Goal: Contribute content: Contribute content

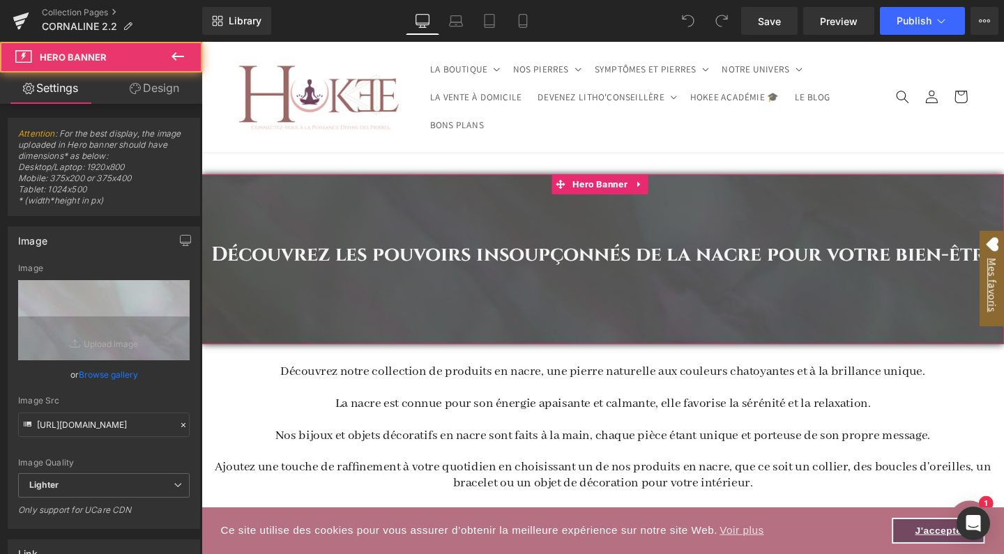
click at [355, 199] on div "Découvrez les pouvoirs insoupçonnés de la nacre pour votre bien-être Heading" at bounding box center [622, 270] width 843 height 178
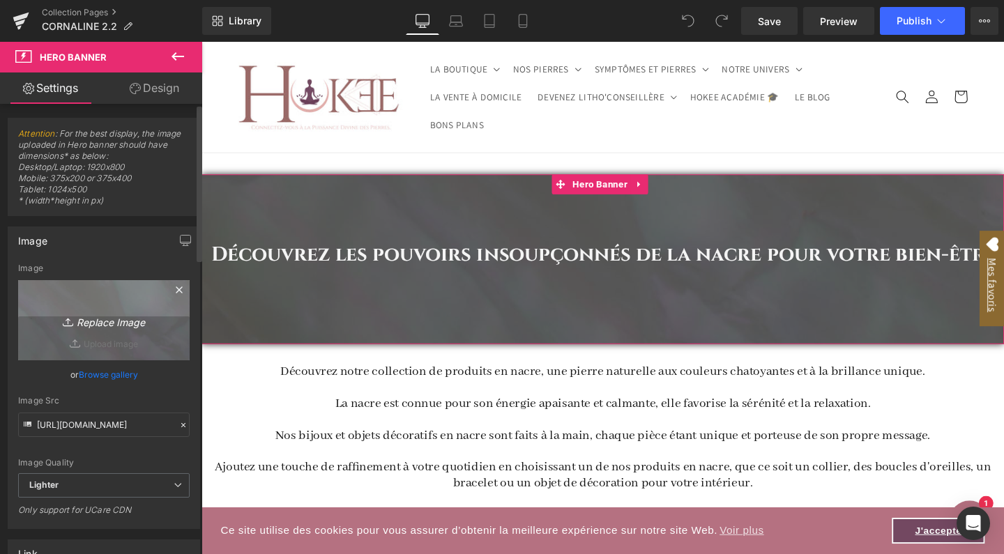
click at [101, 325] on icon "Replace Image" at bounding box center [104, 320] width 112 height 17
type input "C:\fakepath\Banderole site-9.jpg"
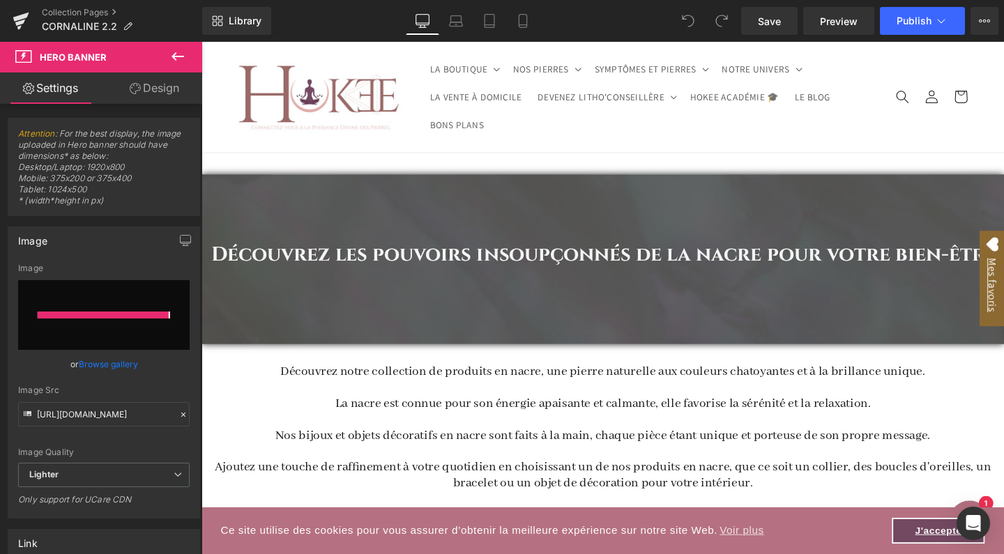
type input "https://ucarecdn.com/caf1ba76-660b-4c73-affd-df05b11e84a4/-/format/auto/-/previ…"
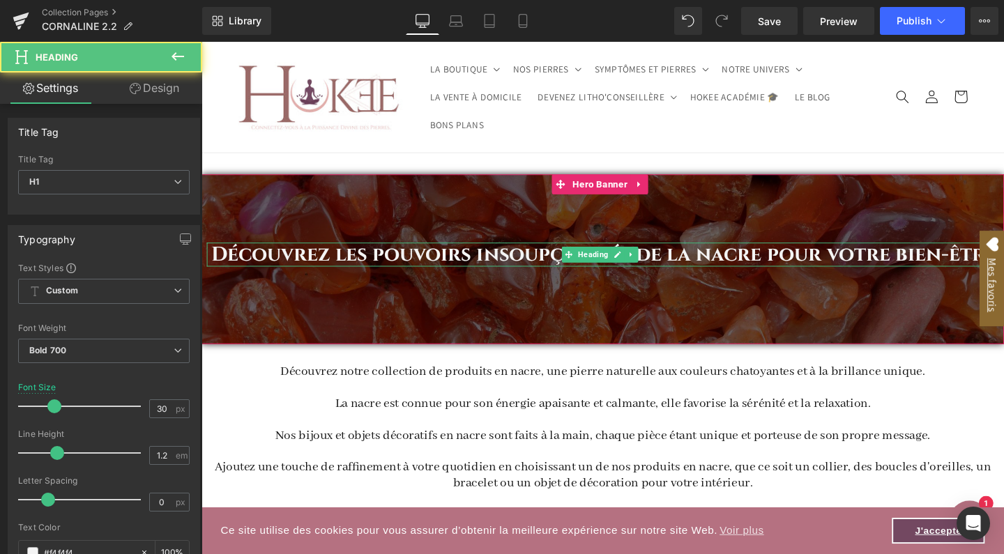
click at [529, 256] on h1 "Découvrez les pouvoirs insoupçonnés de la nacre pour votre bien-être" at bounding box center [624, 265] width 831 height 25
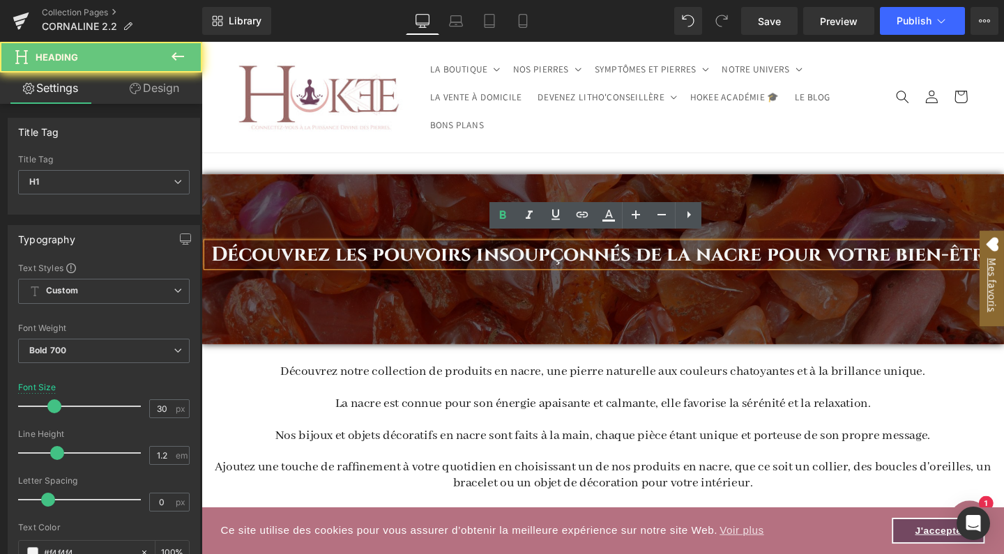
click at [529, 256] on h1 "Découvrez les pouvoirs insoupçonnés de la nacre pour votre bien-être" at bounding box center [624, 265] width 831 height 25
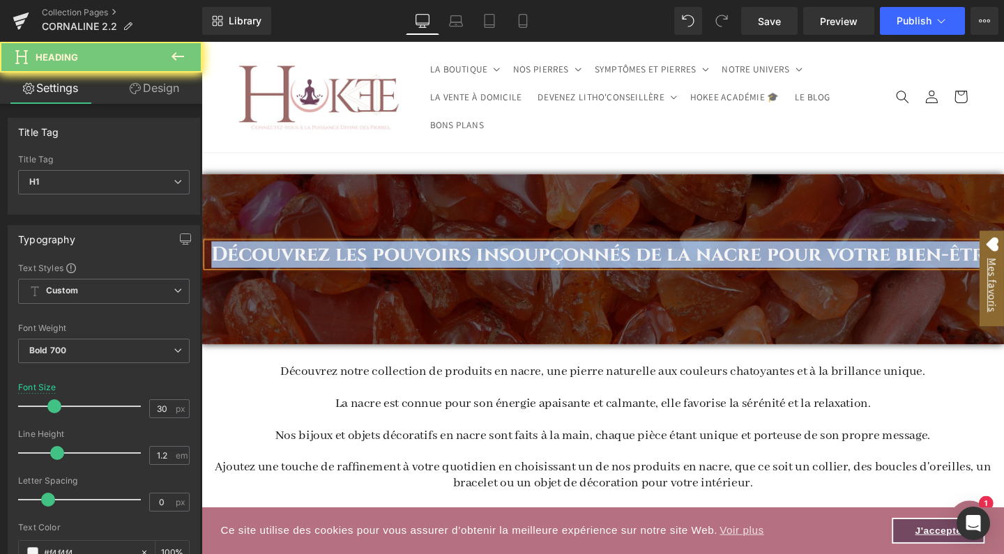
paste div
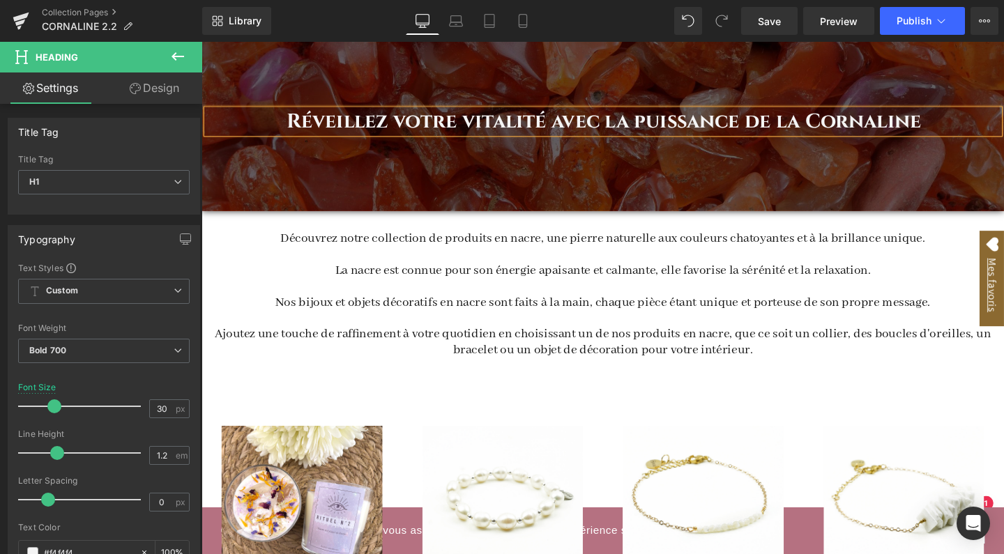
scroll to position [142, 0]
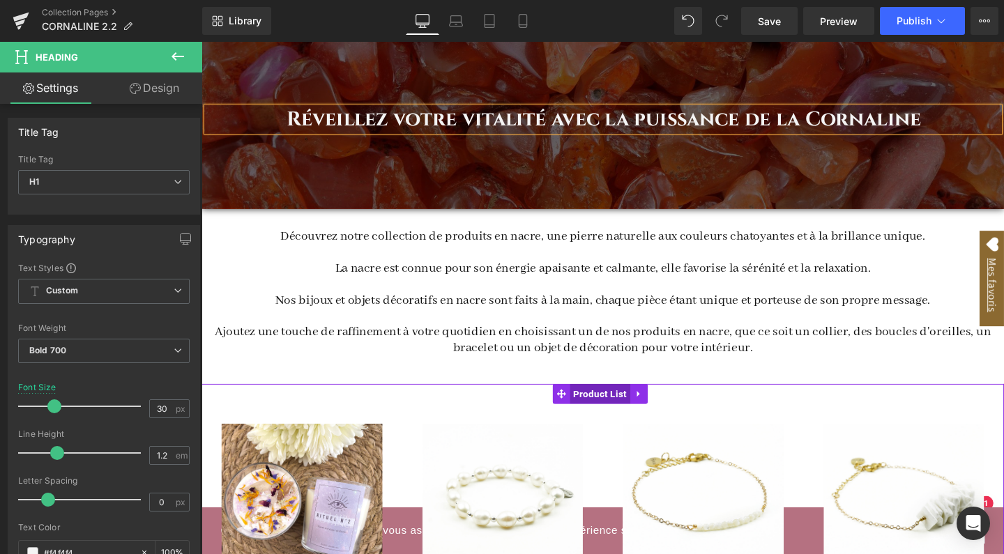
click at [606, 413] on span "Product List" at bounding box center [620, 411] width 63 height 21
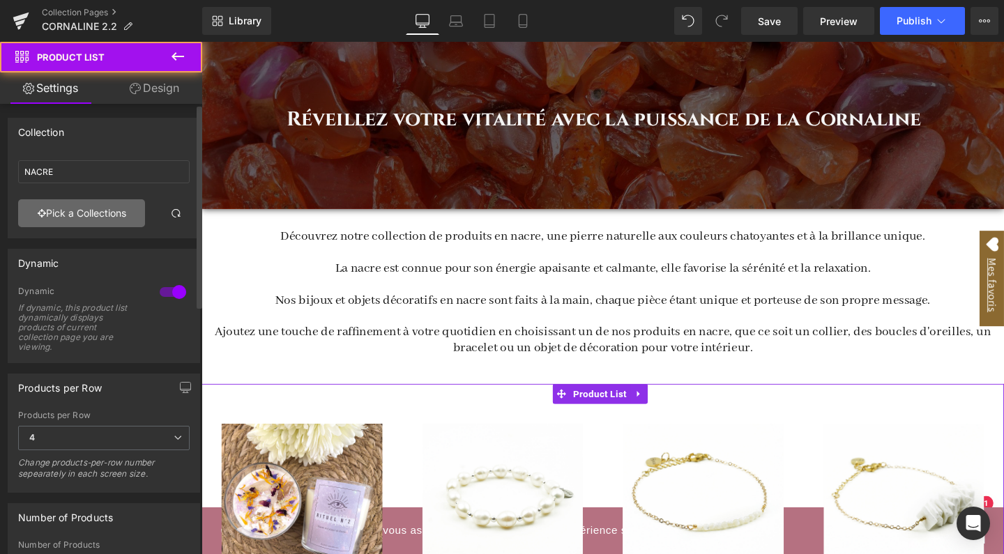
click at [118, 214] on link "Pick a Collections" at bounding box center [81, 213] width 127 height 28
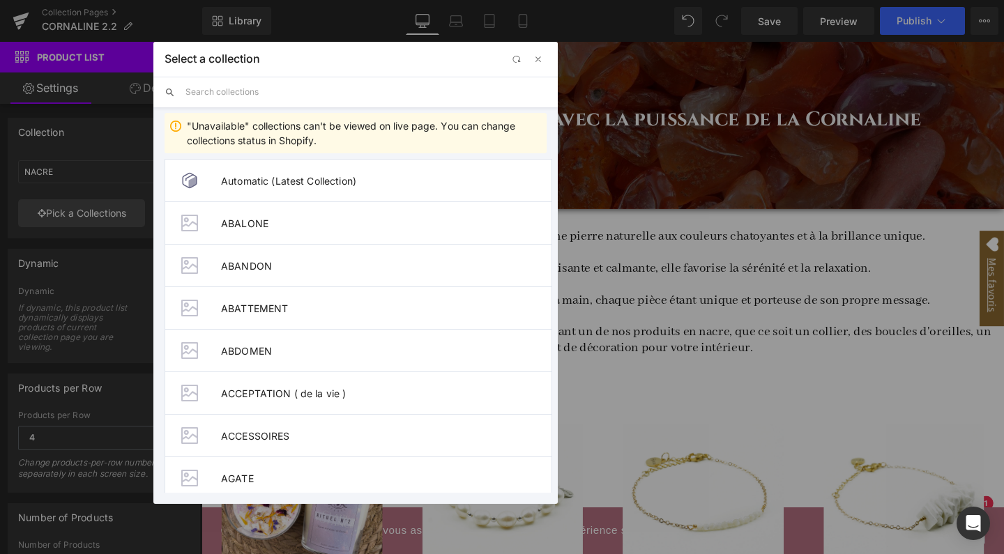
click at [277, 95] on input "text" at bounding box center [365, 92] width 361 height 31
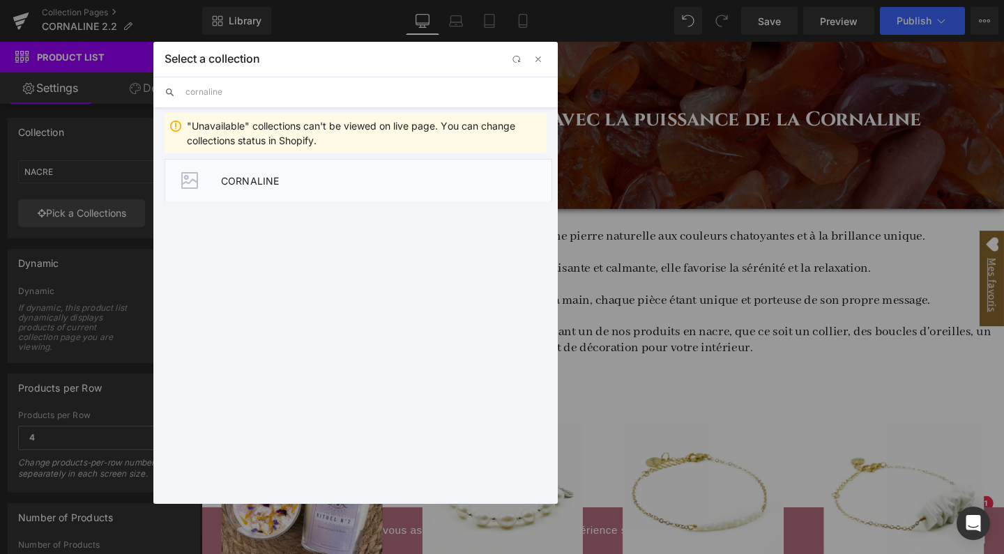
type input "cornaline"
click at [238, 192] on li "CORNALINE" at bounding box center [358, 180] width 388 height 43
type input "CORNALINE"
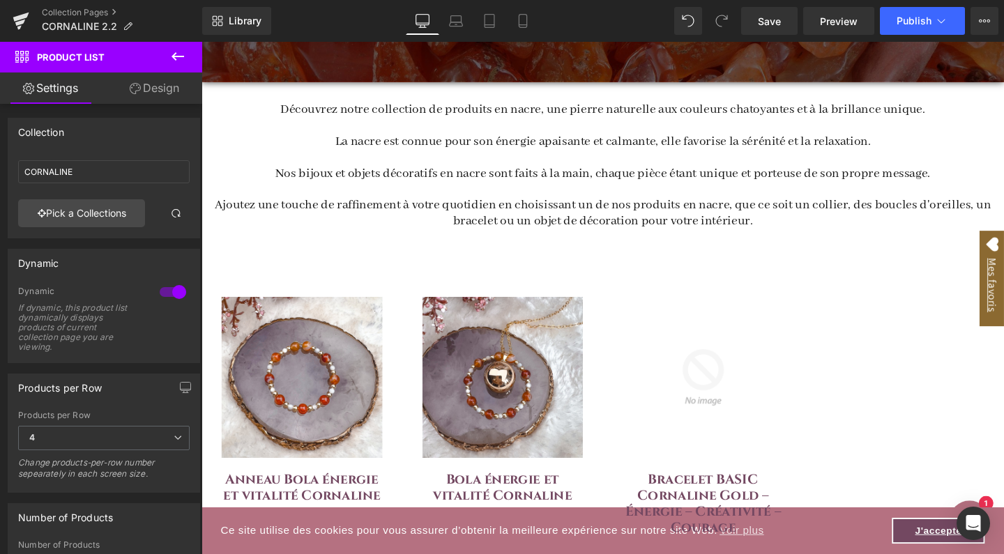
scroll to position [254, 0]
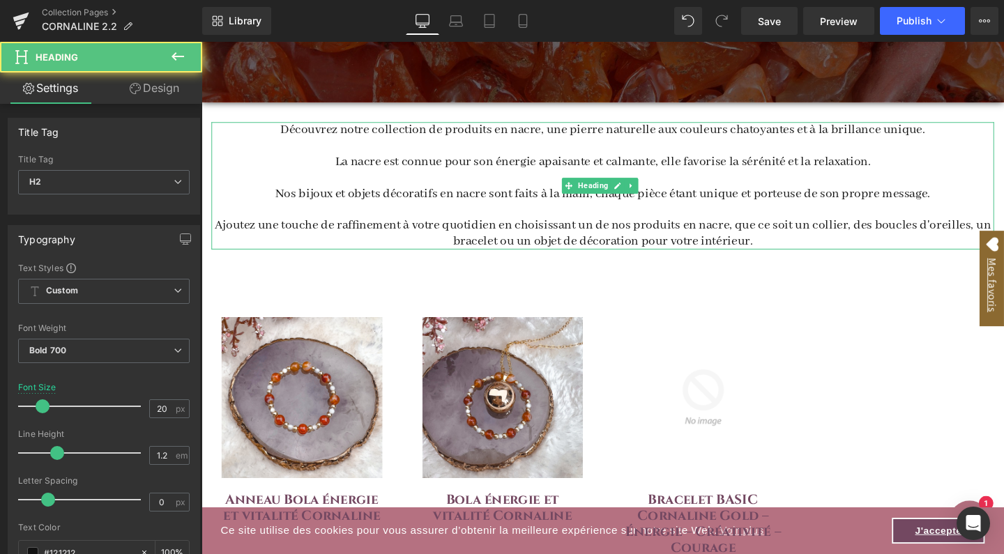
click at [286, 131] on span "Découvrez notre collection de produits en nacre, une pierre naturelle aux coule…" at bounding box center [622, 134] width 677 height 17
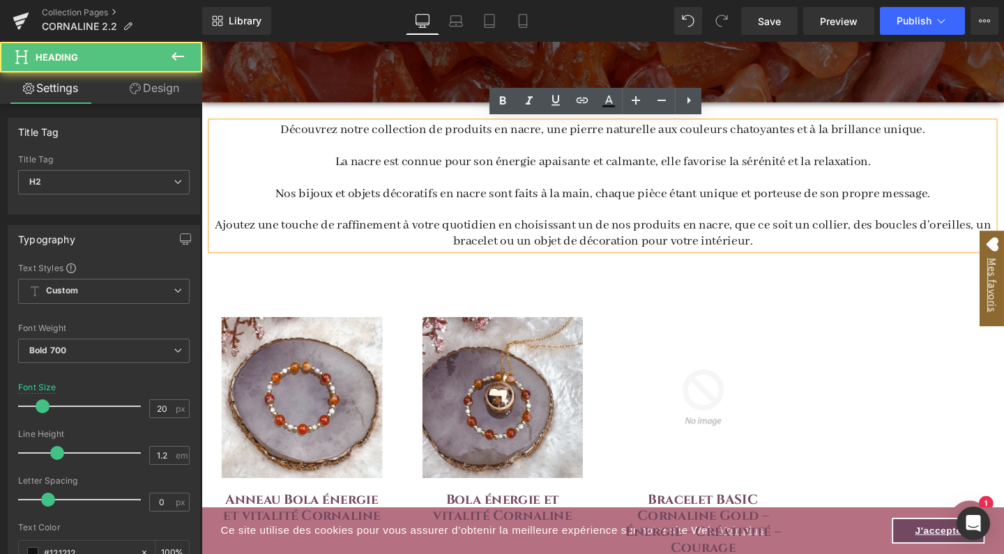
click at [291, 136] on span "Découvrez notre collection de produits en nacre, une pierre naturelle aux coule…" at bounding box center [622, 134] width 677 height 17
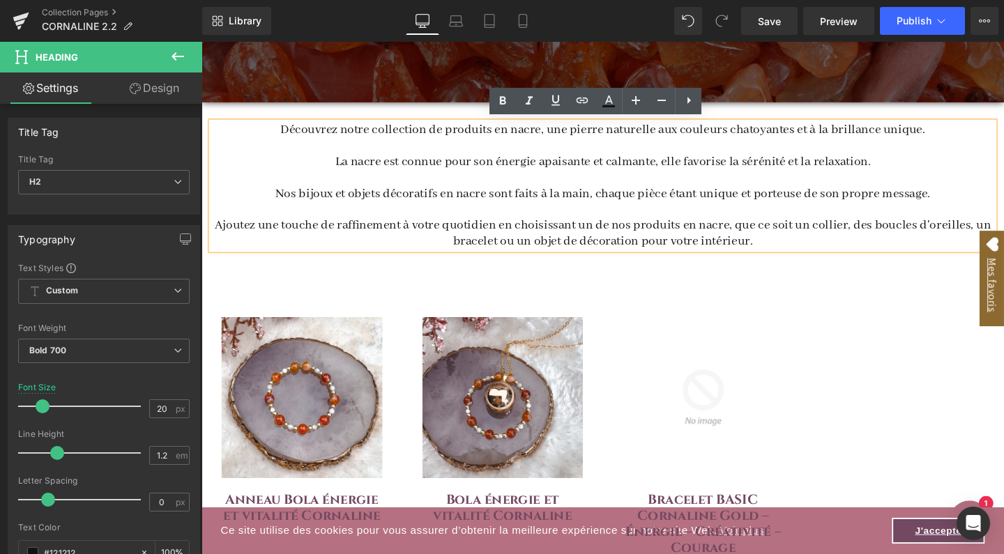
paste div
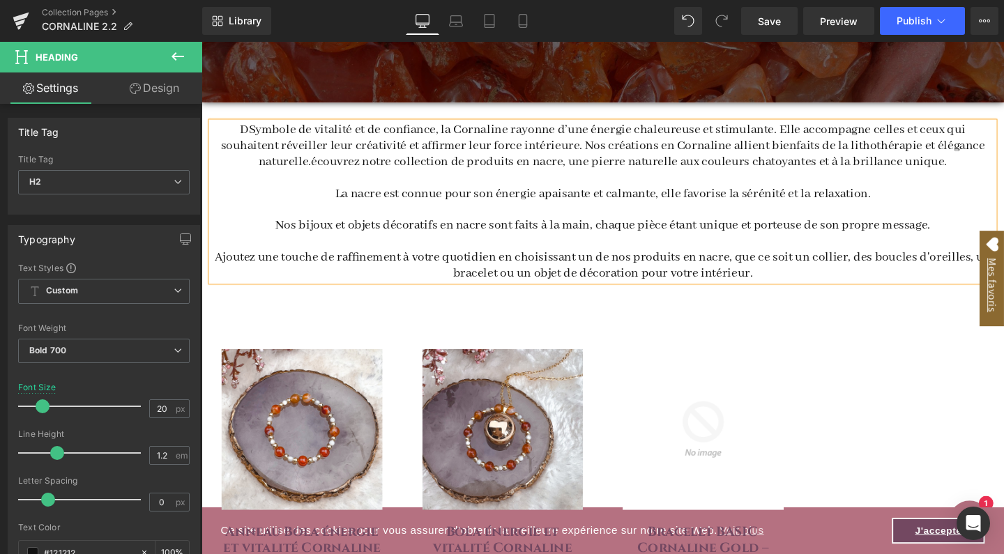
click at [251, 137] on span "DSymbole de vitalité et de confiance, la Cornaline rayonne d’une énergie chaleu…" at bounding box center [623, 151] width 803 height 50
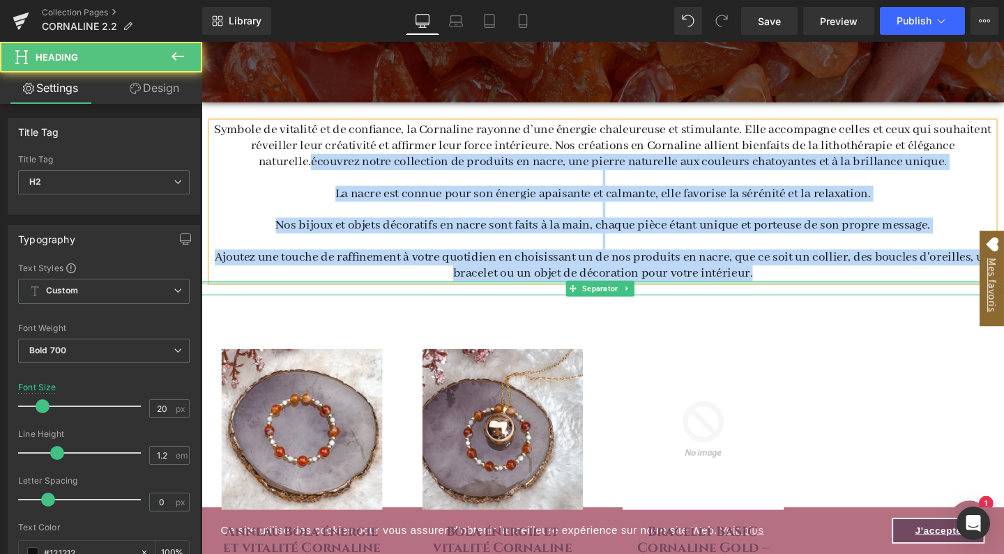
drag, startPoint x: 317, startPoint y: 166, endPoint x: 784, endPoint y: 295, distance: 484.4
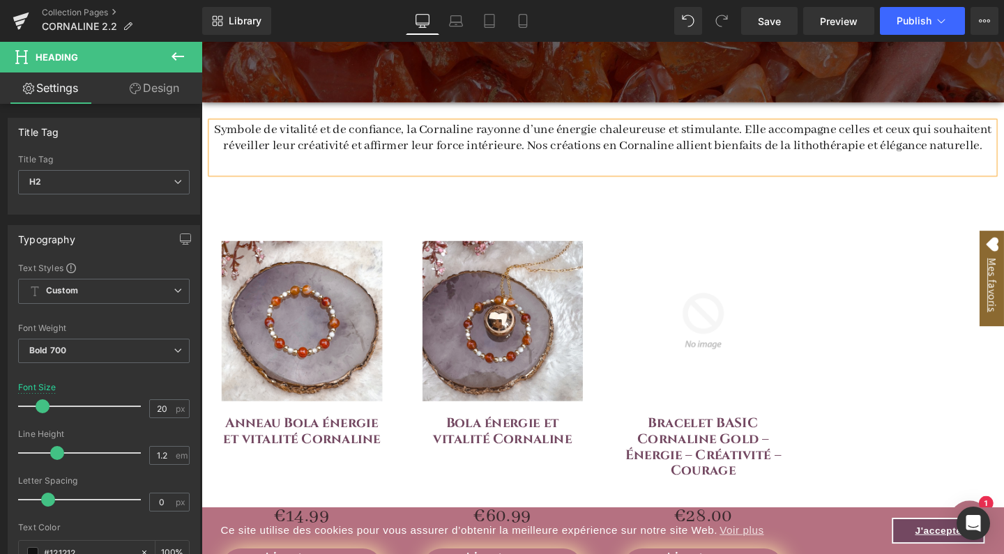
click at [770, 135] on span "Symbole de vitalité et de confiance, la Cornaline rayonne d’une énergie chaleur…" at bounding box center [623, 142] width 817 height 33
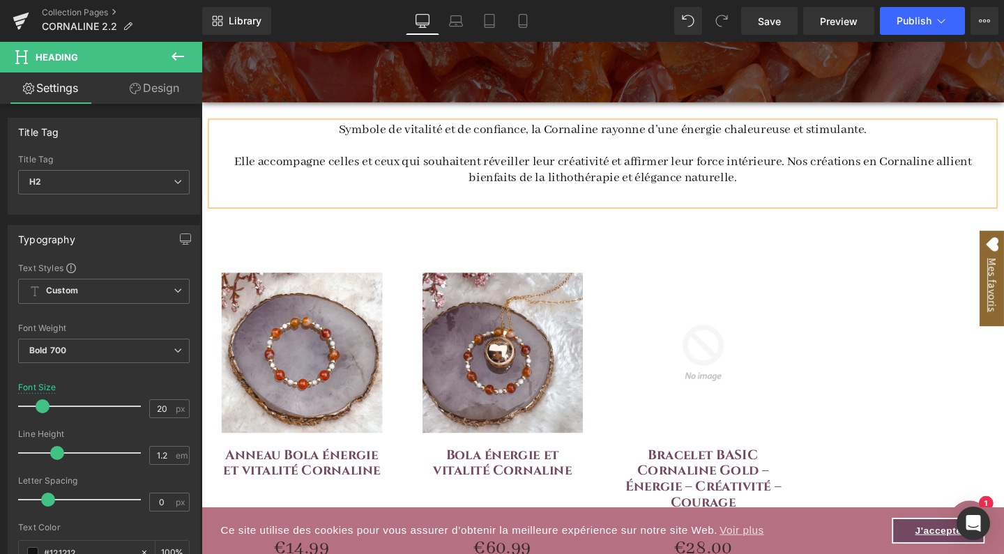
click at [811, 168] on span "Elle accompagne celles et ceux qui souhaitent réveiller leur créativité et affi…" at bounding box center [623, 176] width 775 height 33
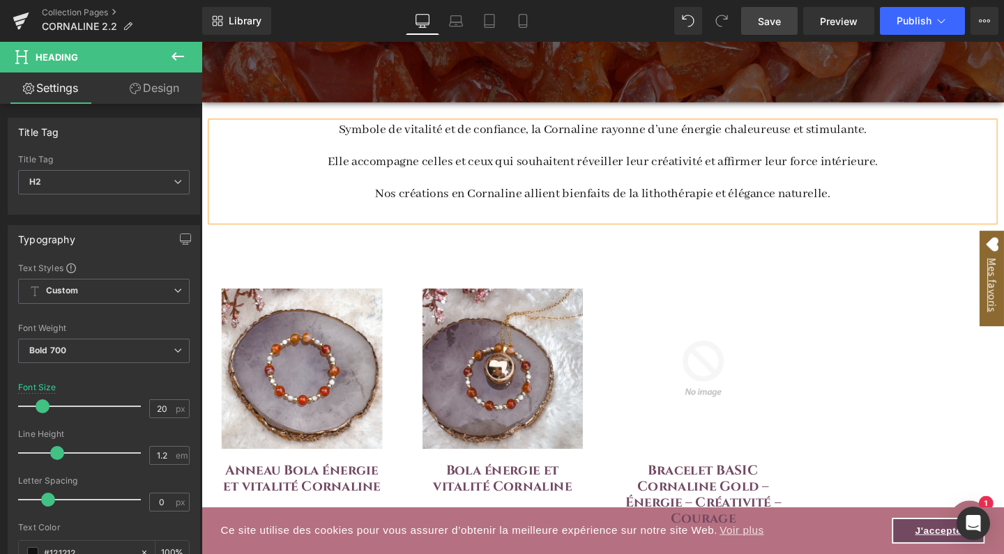
click at [778, 24] on span "Save" at bounding box center [769, 21] width 23 height 15
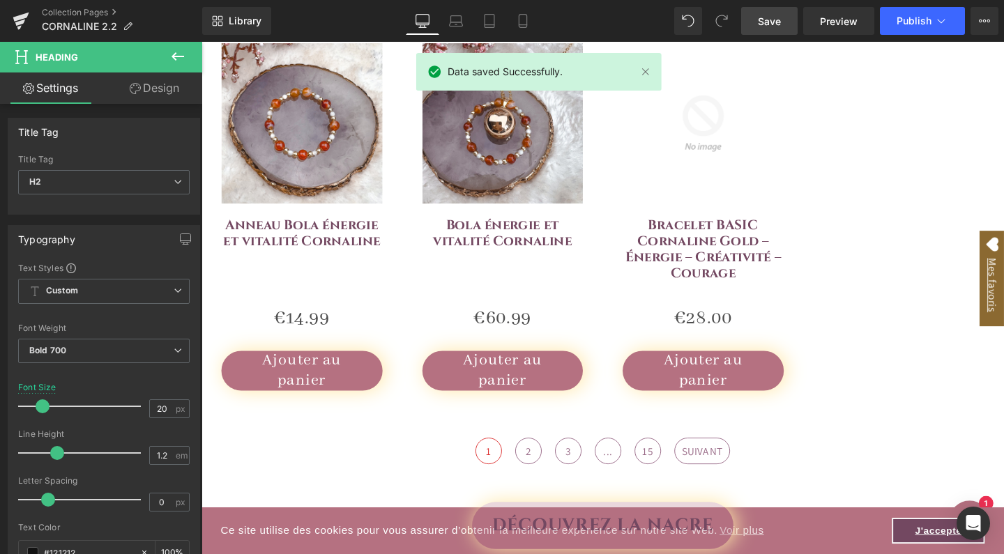
scroll to position [587, 0]
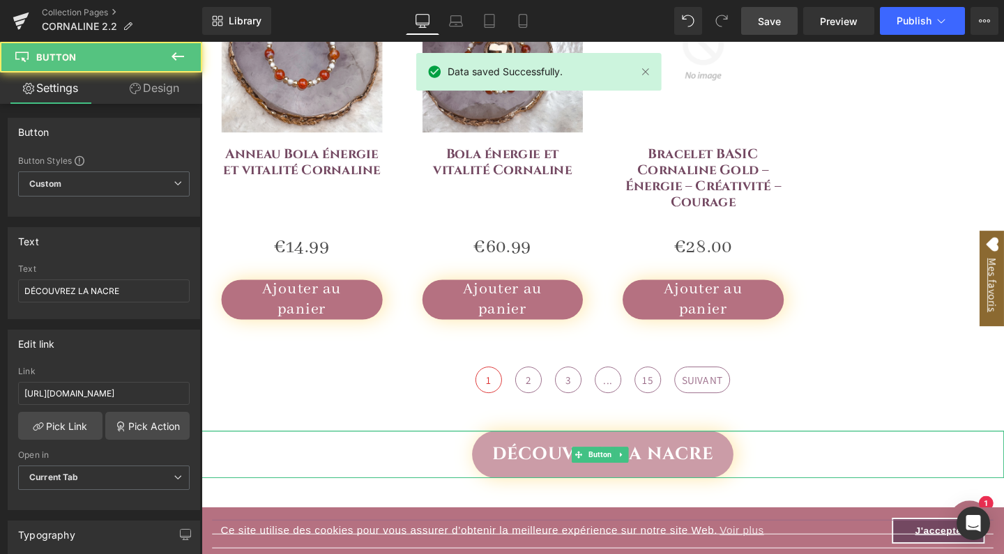
click at [582, 477] on link "DÉCOUVREZ LA NACRE" at bounding box center [623, 475] width 275 height 49
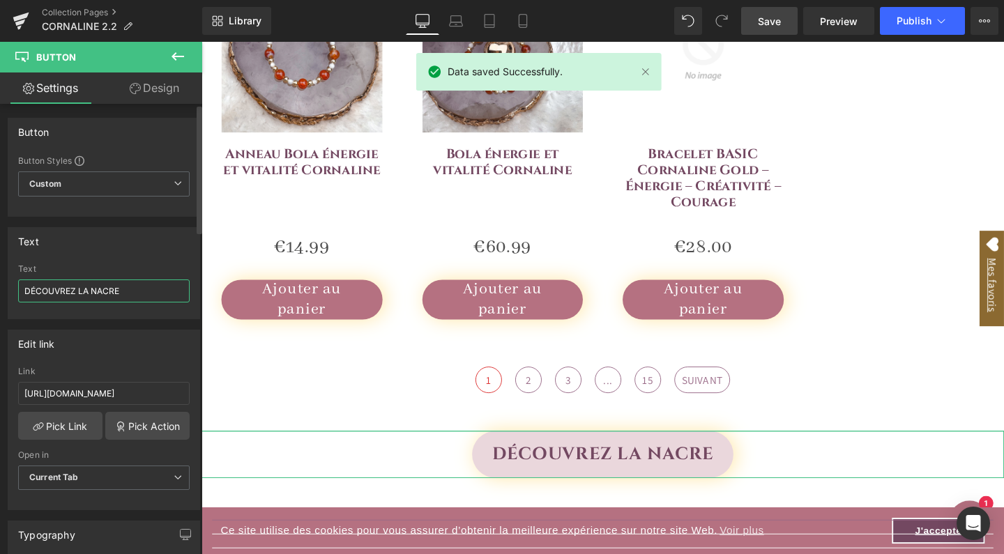
click at [141, 291] on input "DÉCOUVREZ LA NACRE" at bounding box center [103, 290] width 171 height 23
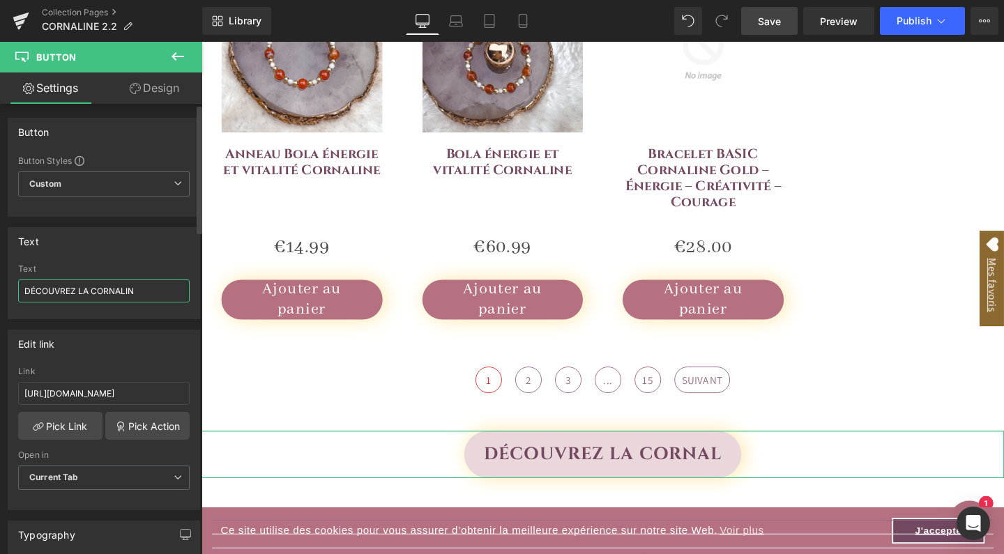
type input "DÉCOUVREZ LA CORNALINE"
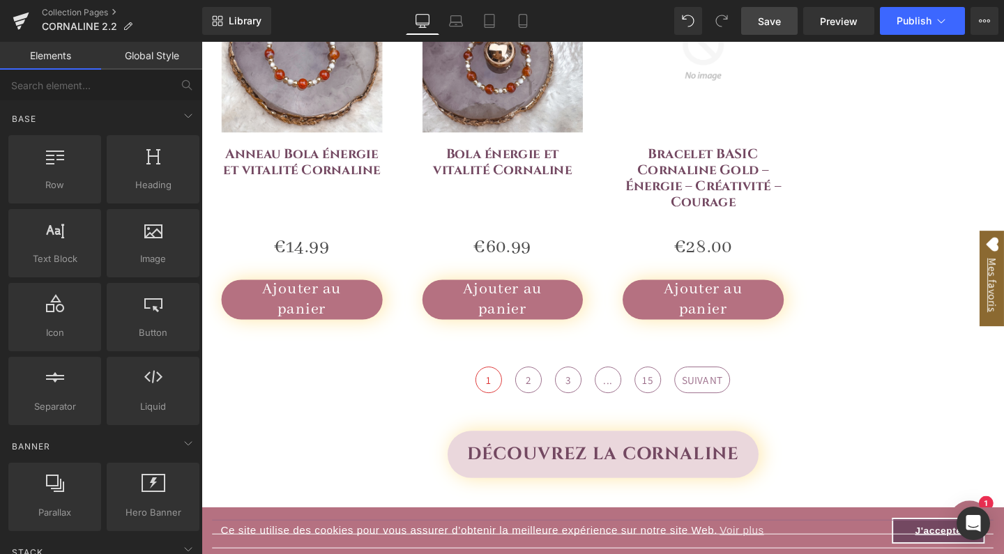
click at [296, 415] on div "Réveillez votre vitalité avec la puissance de la Cornaline Heading Hero Banner …" at bounding box center [622, 434] width 843 height 1680
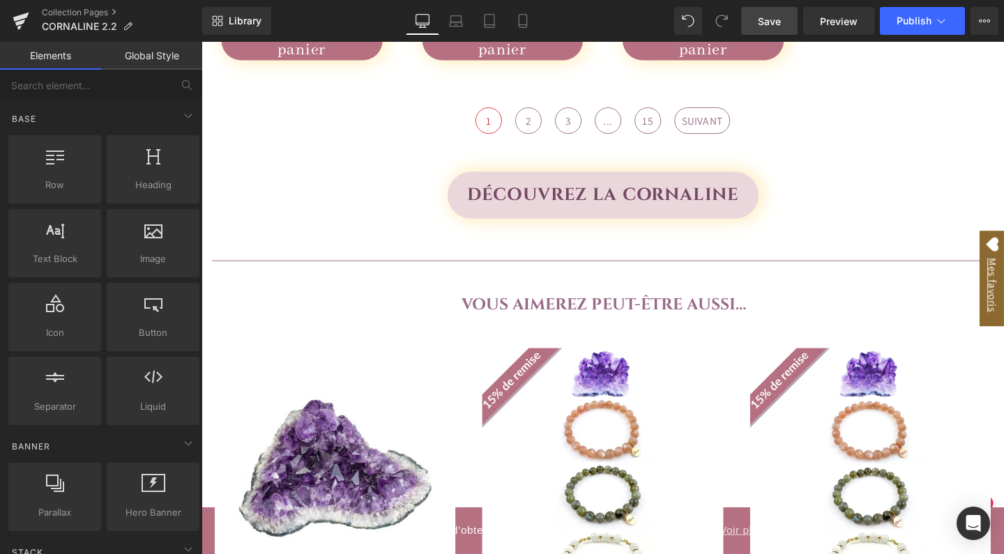
scroll to position [864, 0]
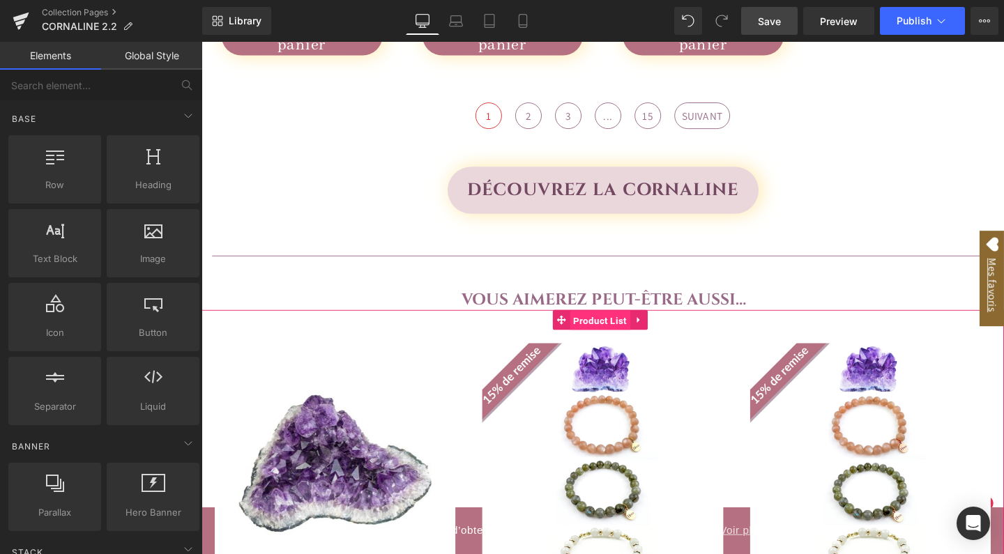
click at [635, 331] on span "Product List" at bounding box center [620, 335] width 63 height 21
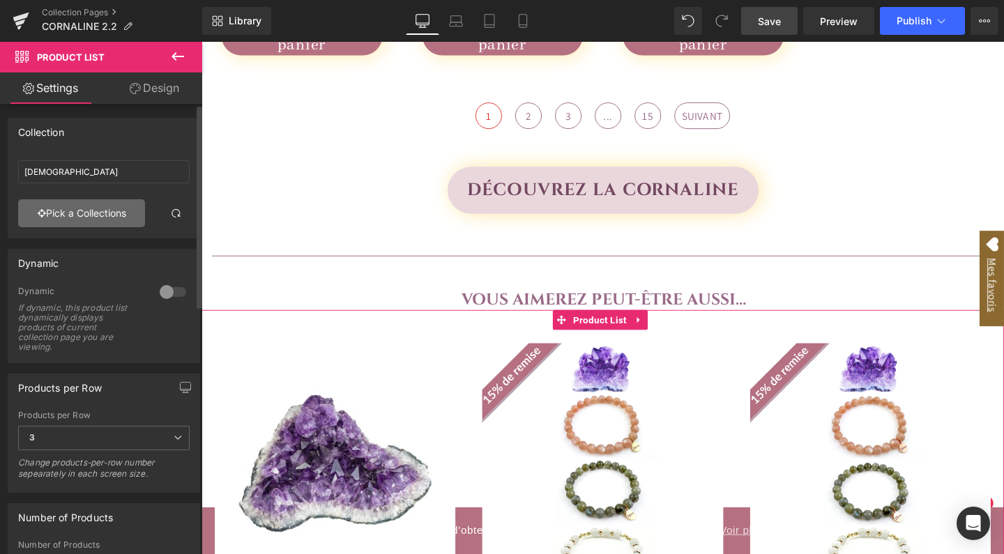
click at [108, 217] on link "Pick a Collections" at bounding box center [81, 213] width 127 height 28
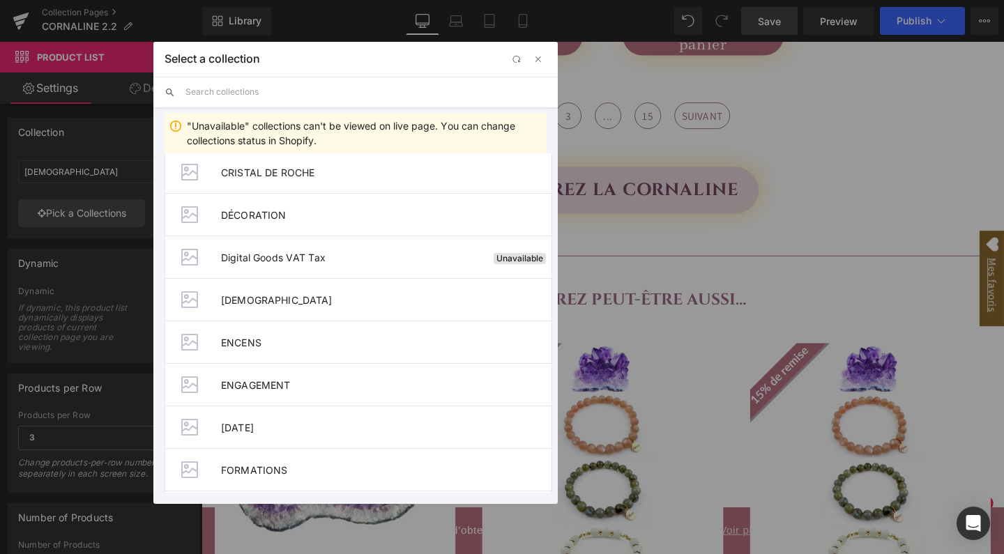
scroll to position [1666, 0]
click at [255, 342] on span "ENCENS" at bounding box center [386, 343] width 330 height 12
type input "ENCENS"
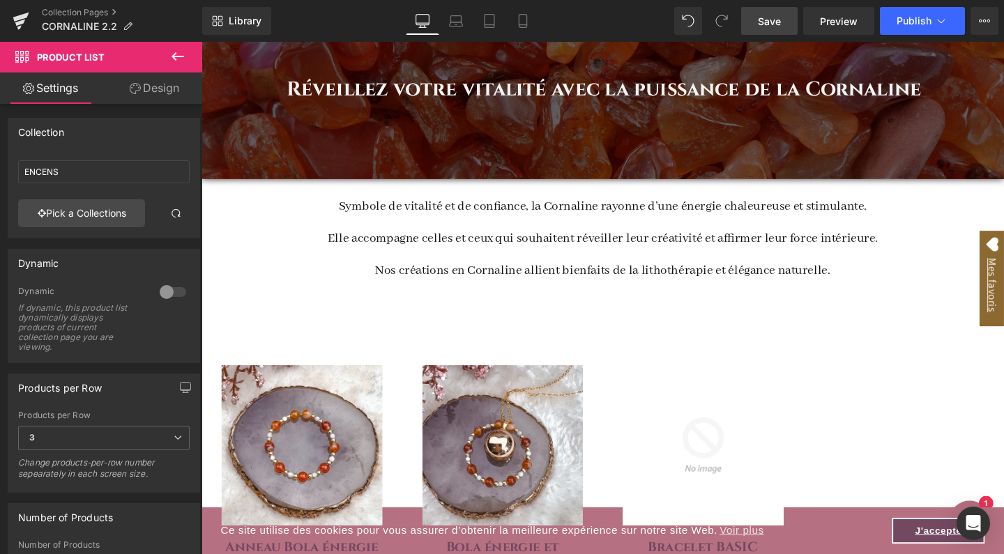
scroll to position [0, 0]
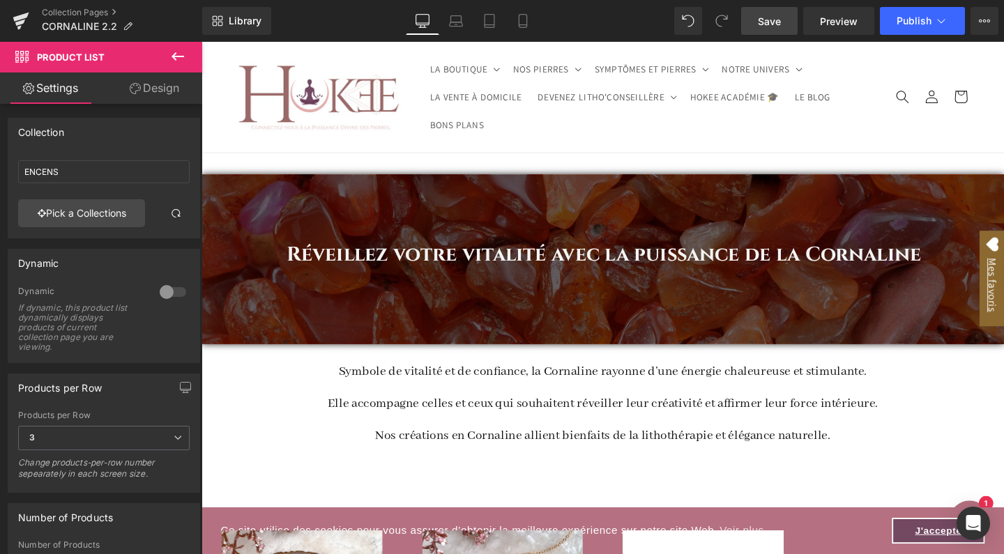
click at [769, 24] on span "Save" at bounding box center [769, 21] width 23 height 15
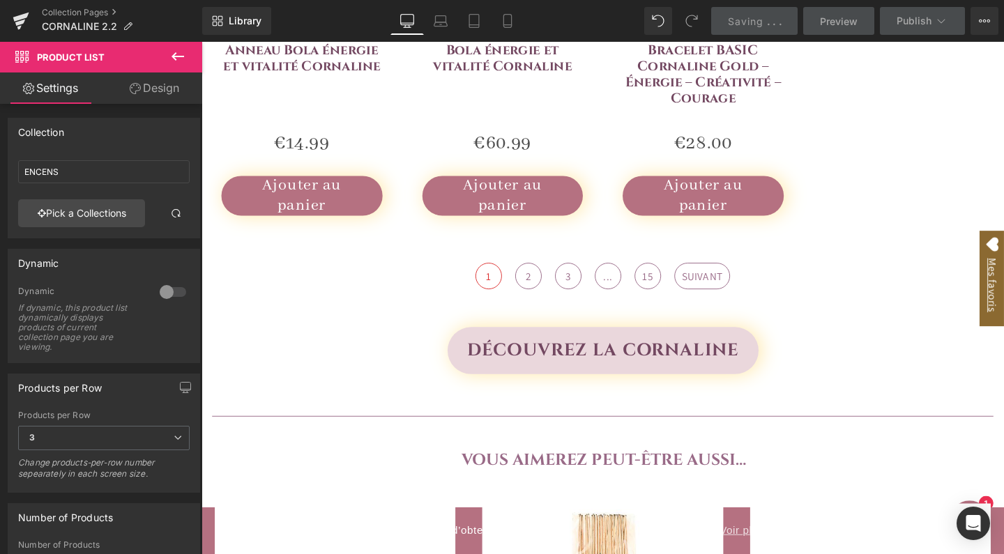
scroll to position [698, 0]
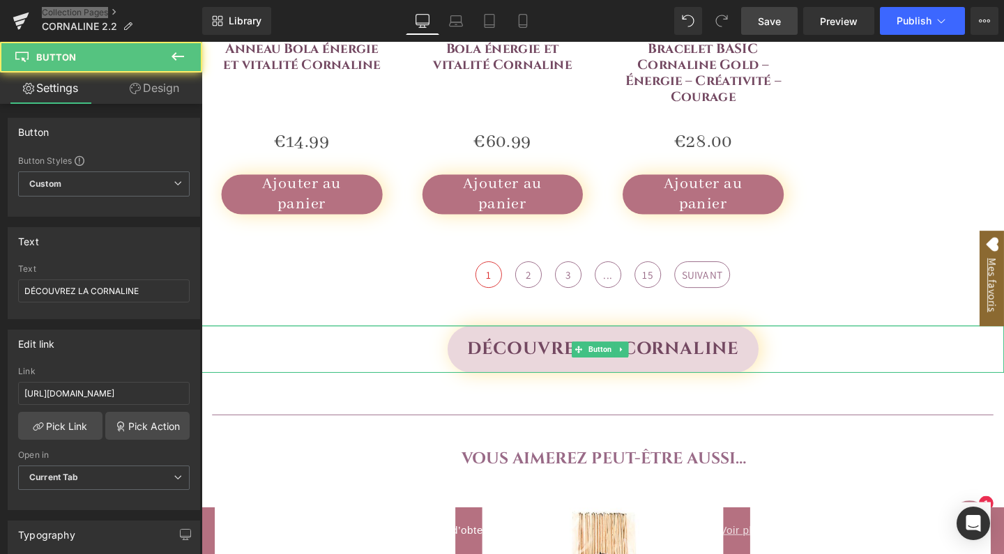
drag, startPoint x: 774, startPoint y: 398, endPoint x: 328, endPoint y: 461, distance: 450.5
click at [592, 372] on link "DÉCOUVREZ LA CORNALINE" at bounding box center [623, 364] width 327 height 49
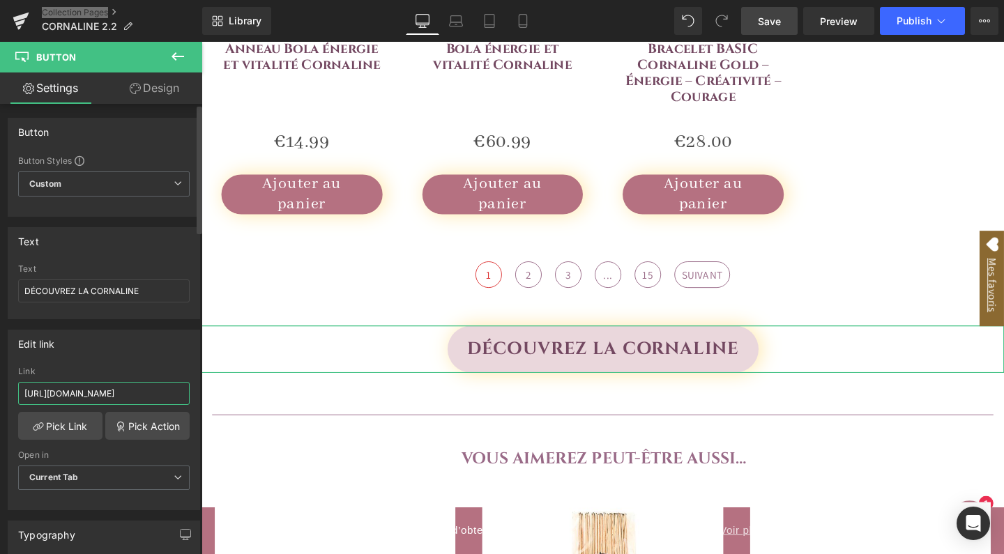
click at [102, 396] on input "https://www.hokeemineraux.com/blogs/nacre/nacre-bienfaits-et-utilisations" at bounding box center [103, 393] width 171 height 23
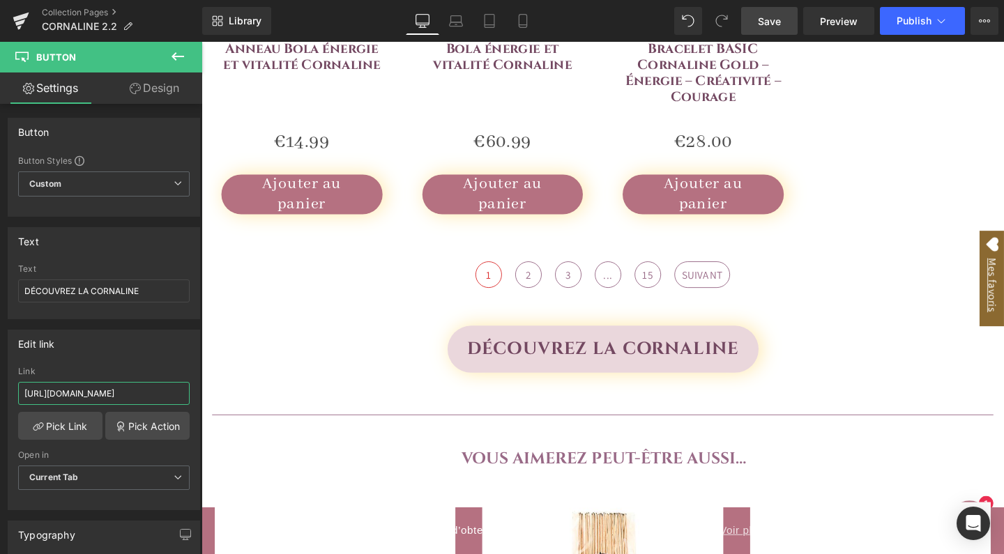
type input "https://www.hokeemineraux.com/blogs/pierre-cornaline-vertus-bienfaits-lithother…"
click at [774, 20] on span "Save" at bounding box center [769, 21] width 23 height 15
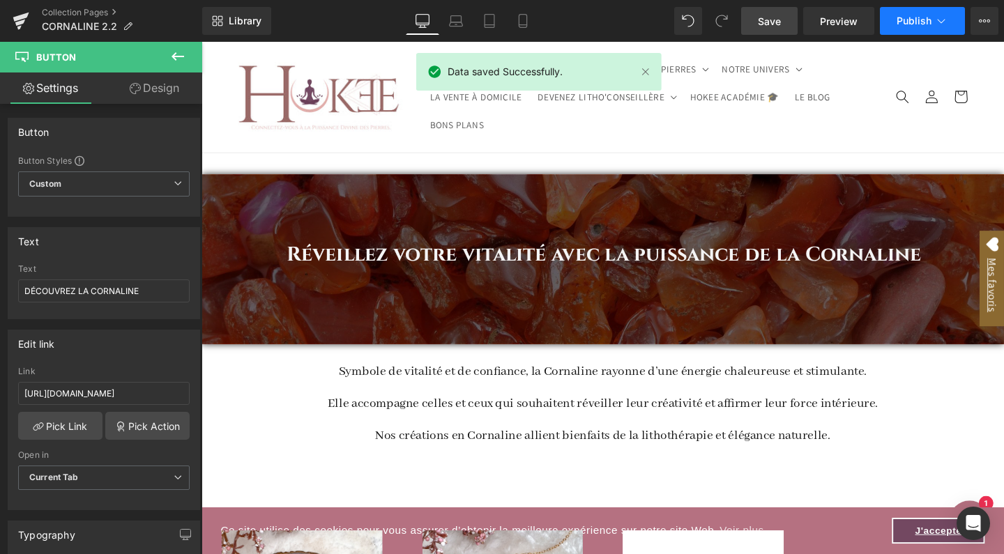
scroll to position [0, 0]
click at [926, 15] on span "Publish" at bounding box center [913, 20] width 35 height 11
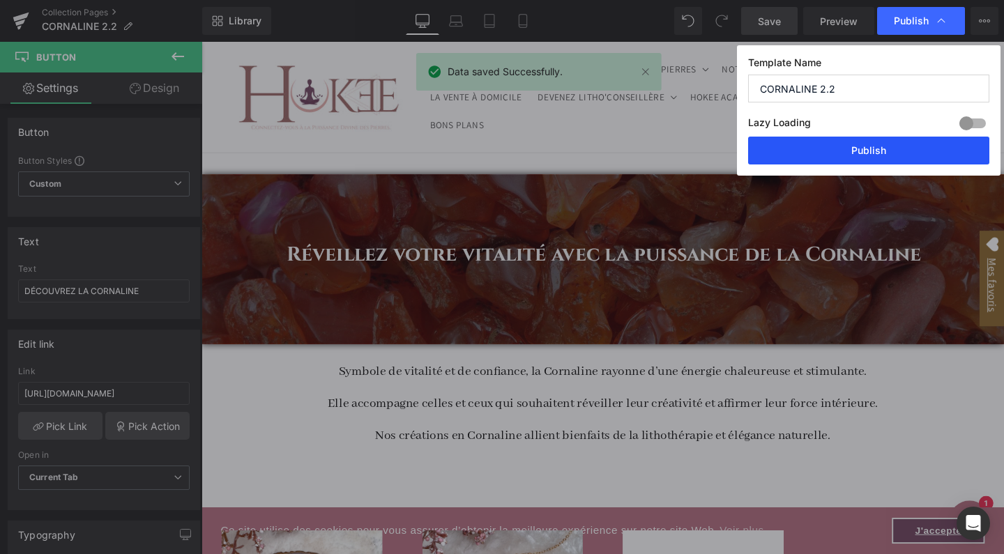
drag, startPoint x: 891, startPoint y: 149, endPoint x: 725, endPoint y: 113, distance: 169.8
click at [891, 149] on button "Publish" at bounding box center [868, 151] width 241 height 28
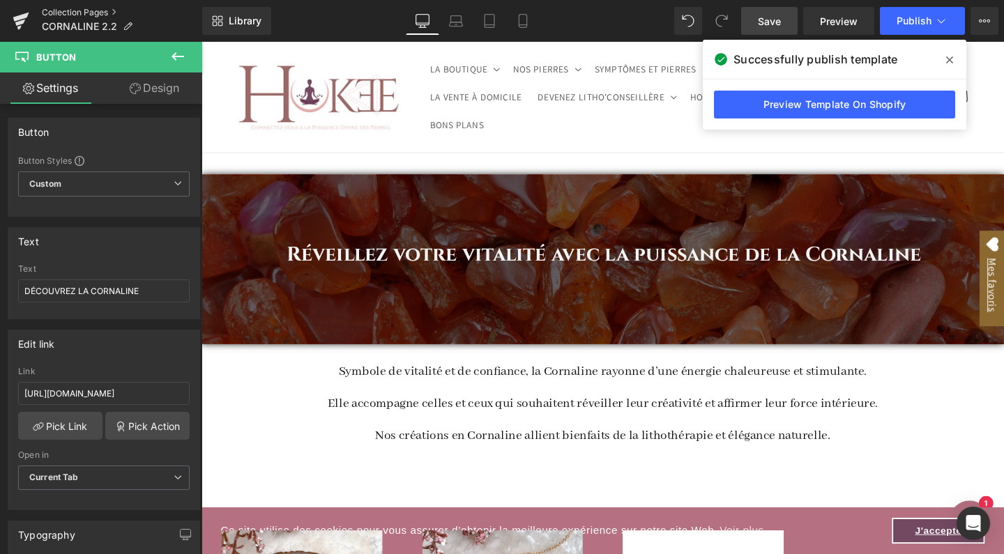
click at [103, 13] on link "Collection Pages" at bounding box center [122, 12] width 160 height 11
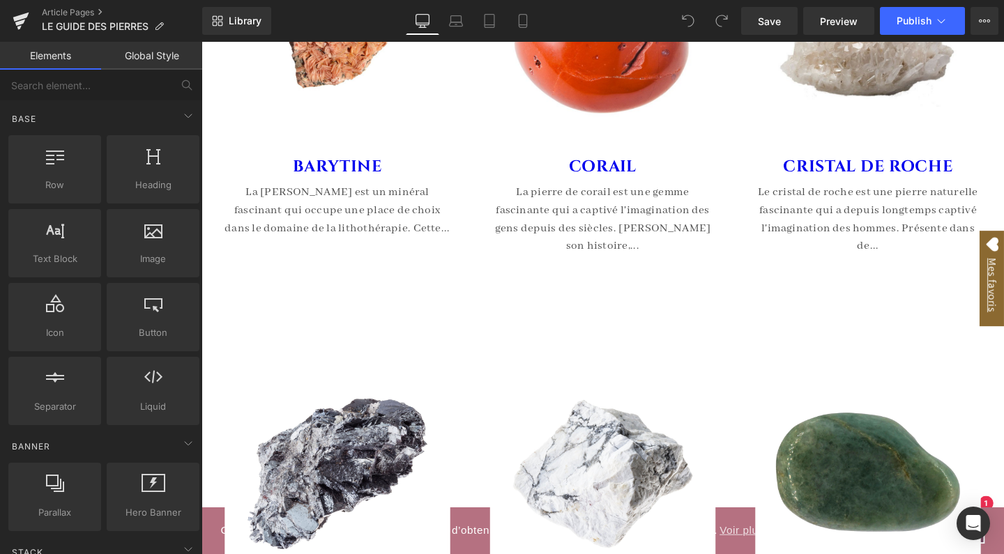
scroll to position [4643, 0]
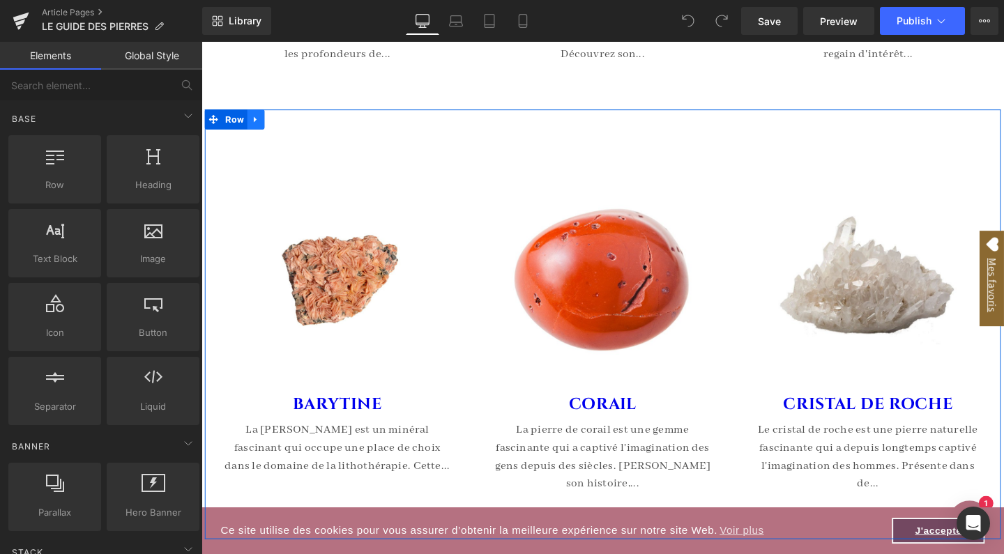
click at [262, 134] on link at bounding box center [259, 123] width 18 height 21
click at [274, 128] on icon at bounding box center [277, 123] width 10 height 10
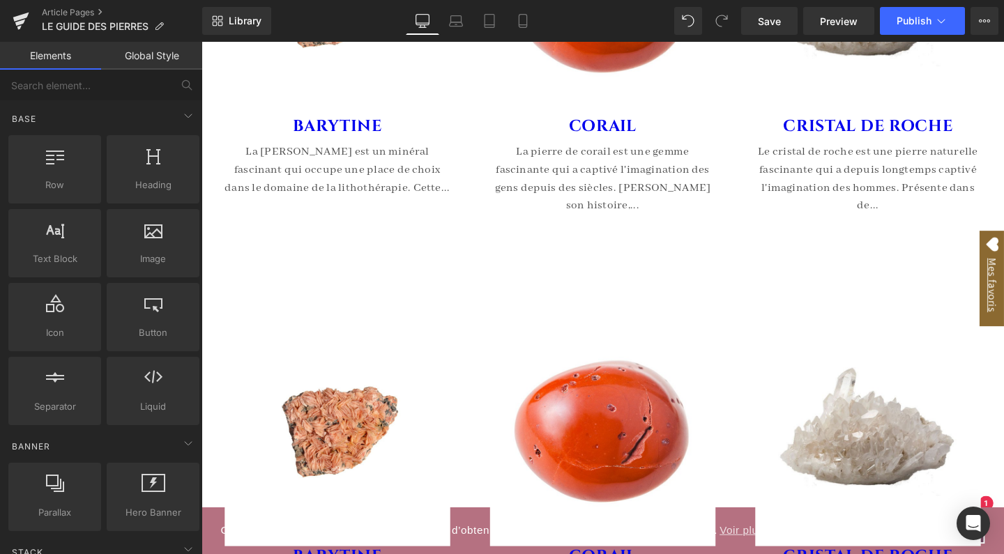
scroll to position [4939, 0]
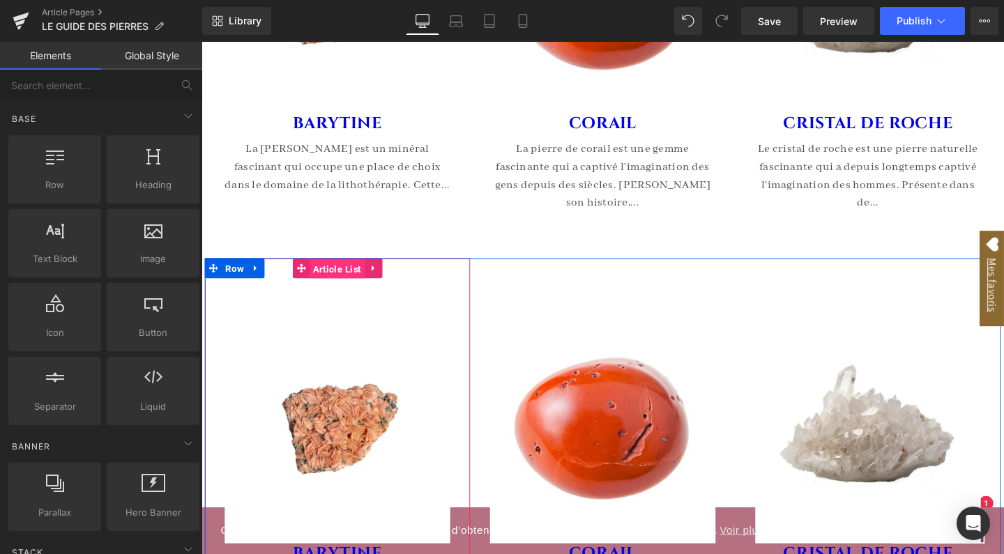
click at [333, 291] on span "Article List" at bounding box center [345, 280] width 58 height 21
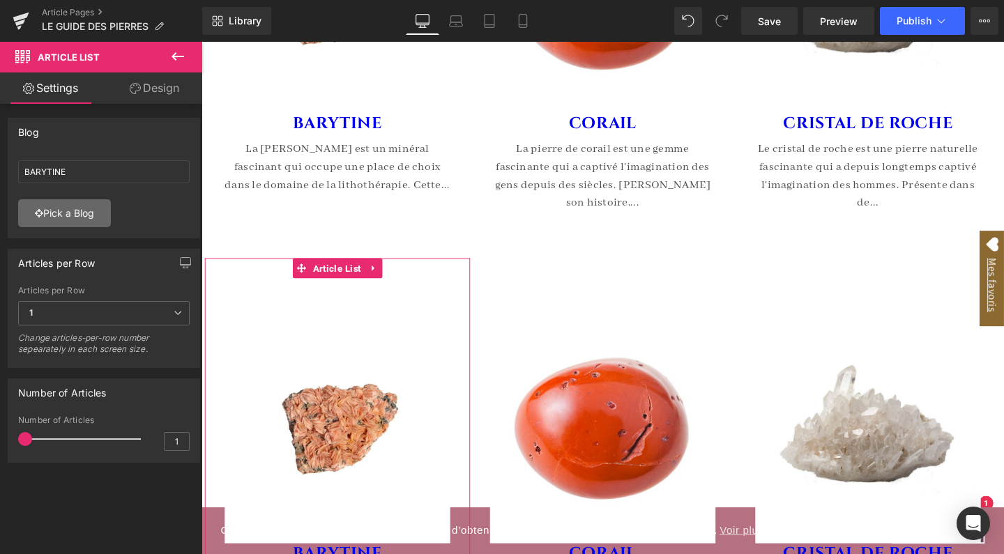
click at [95, 213] on link "Pick a Blog" at bounding box center [64, 213] width 93 height 28
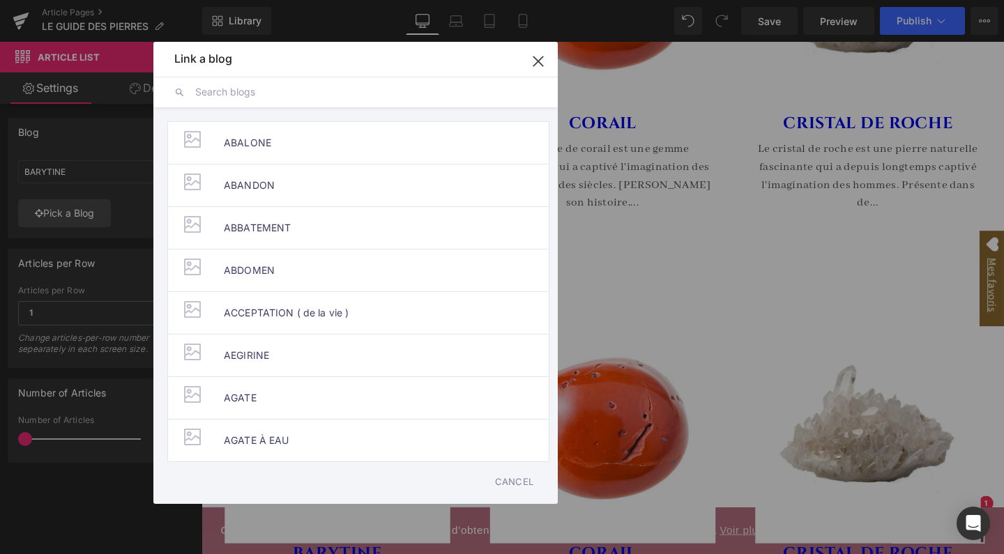
click at [539, 61] on icon "button" at bounding box center [537, 60] width 9 height 9
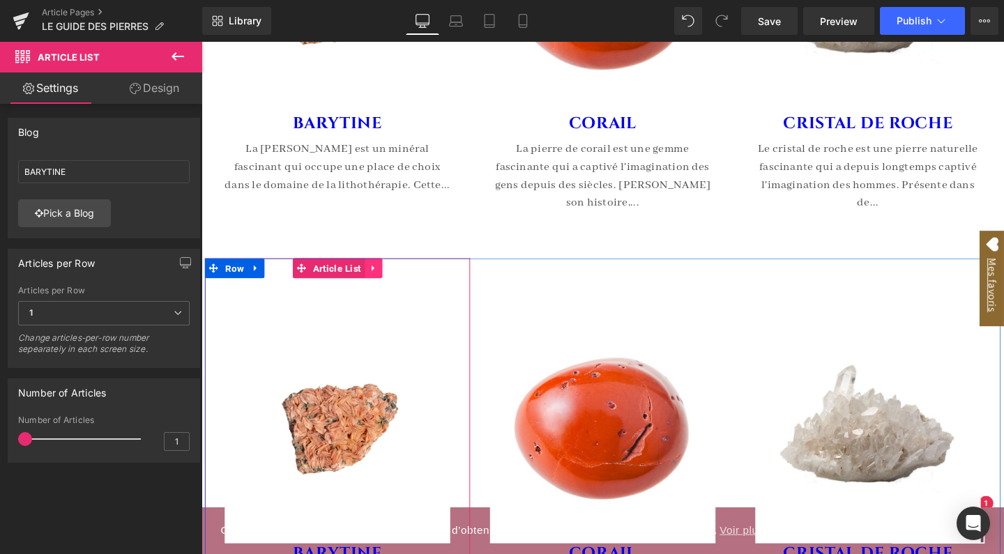
click at [380, 283] on icon at bounding box center [381, 280] width 3 height 6
click at [390, 285] on icon at bounding box center [391, 280] width 10 height 10
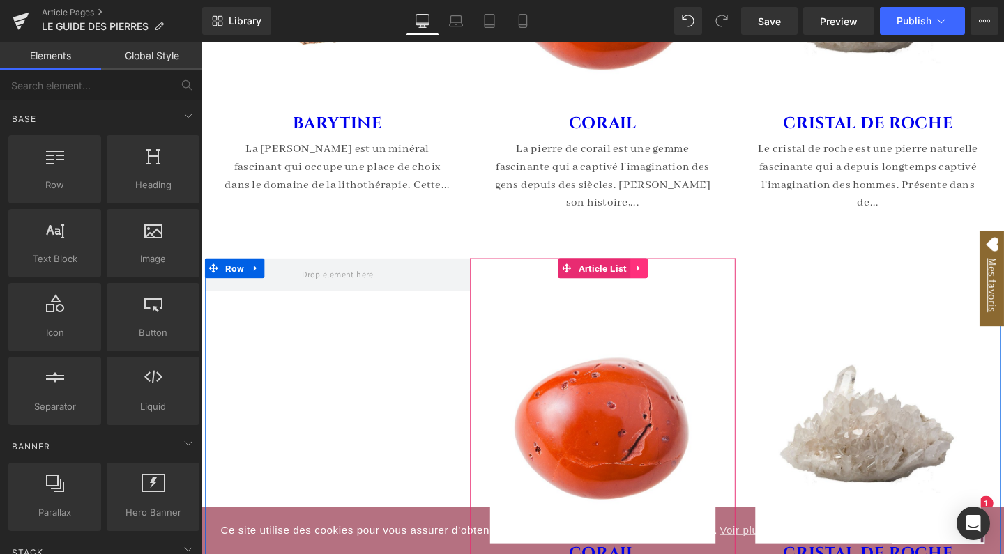
click at [664, 290] on link at bounding box center [661, 279] width 18 height 21
click at [672, 285] on icon at bounding box center [670, 280] width 10 height 10
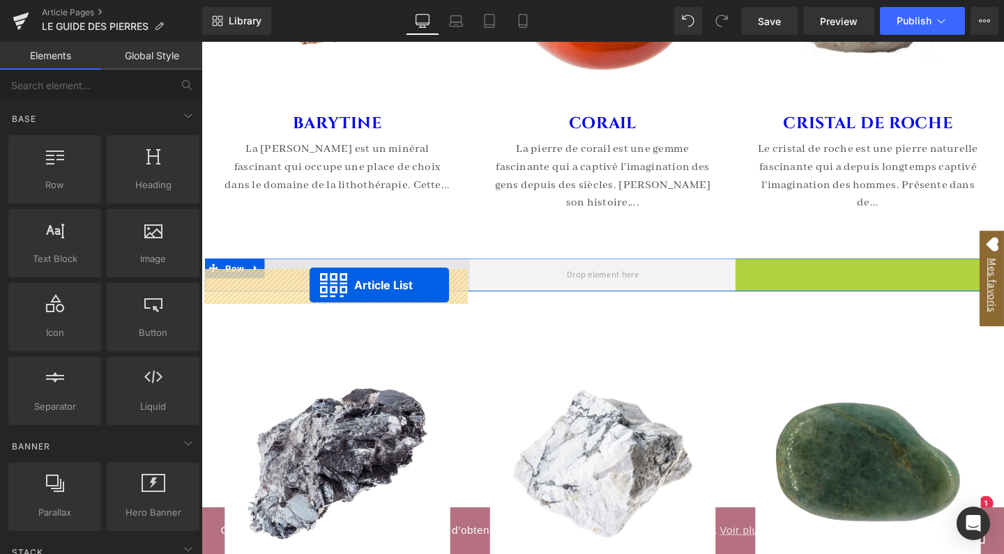
drag, startPoint x: 863, startPoint y: 291, endPoint x: 315, endPoint y: 298, distance: 547.8
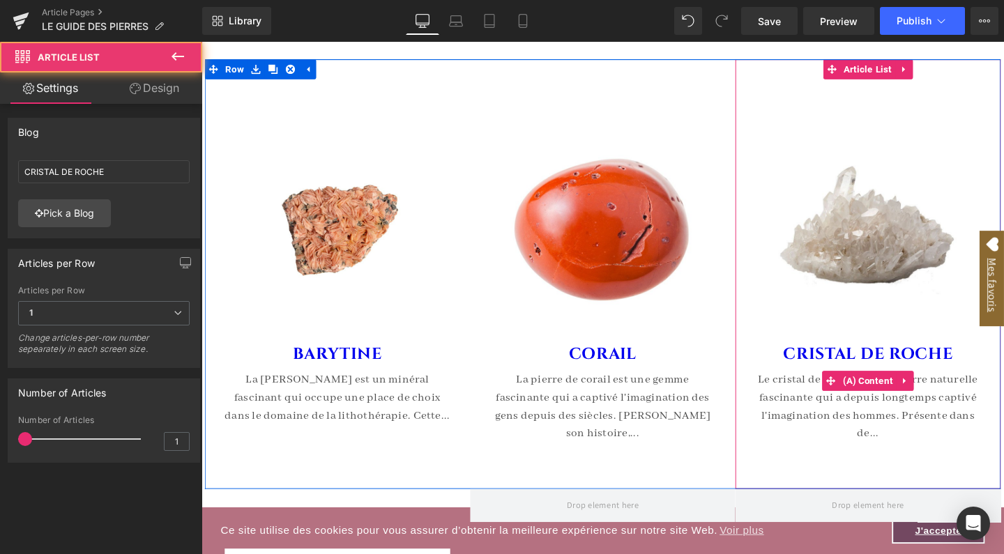
scroll to position [4675, 0]
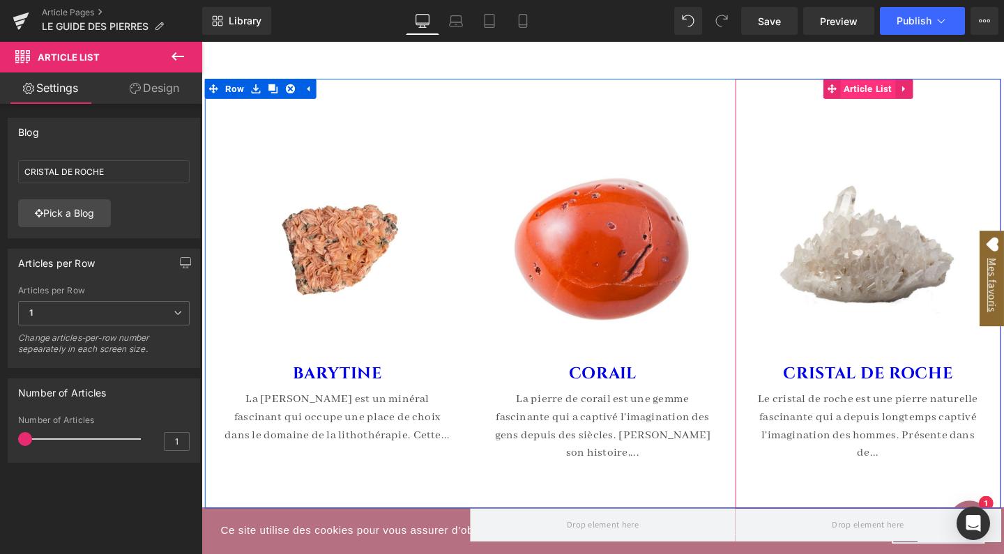
click at [900, 102] on span "Article List" at bounding box center [902, 91] width 58 height 21
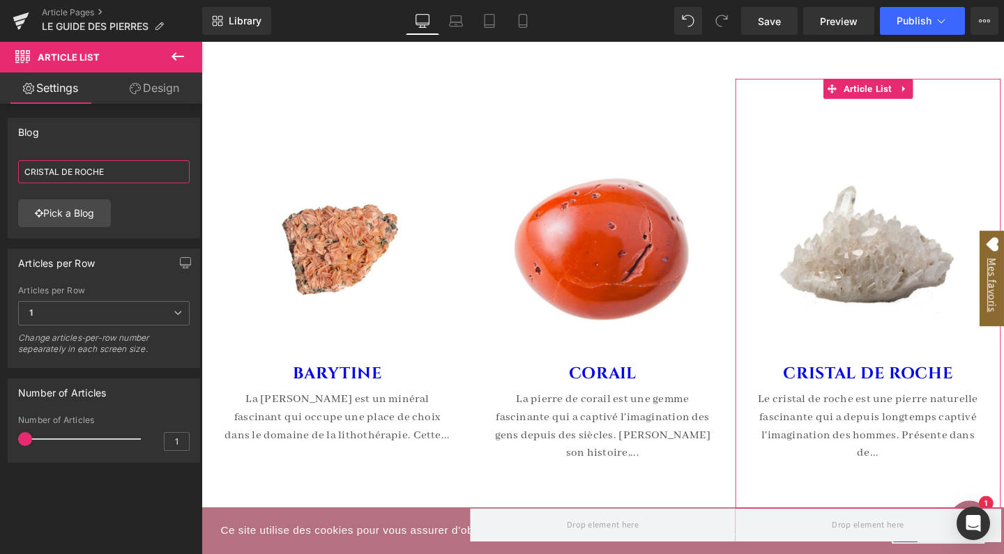
click at [61, 171] on input "CRISTAL DE ROCHE" at bounding box center [103, 171] width 171 height 23
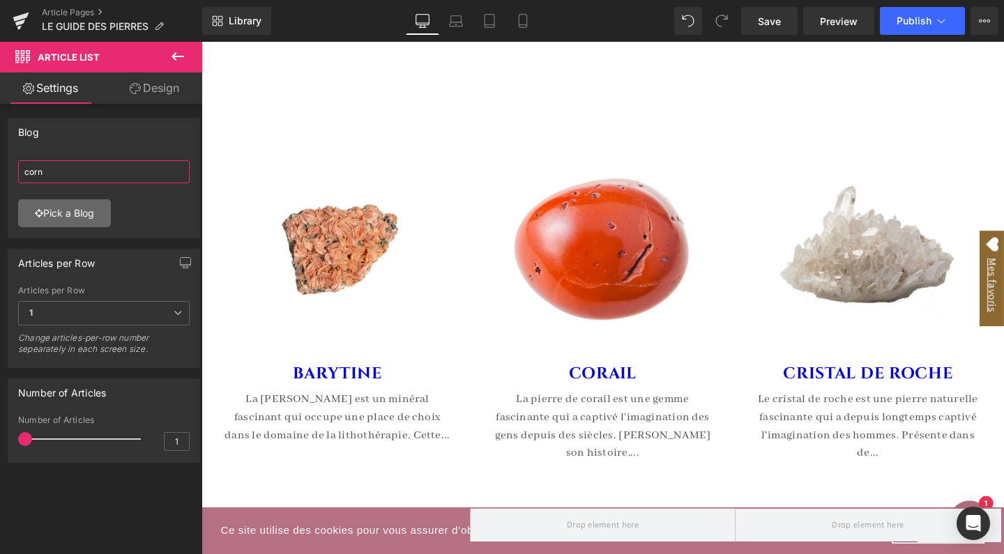
type input "corn"
click at [57, 210] on link "Pick a Blog" at bounding box center [64, 213] width 93 height 28
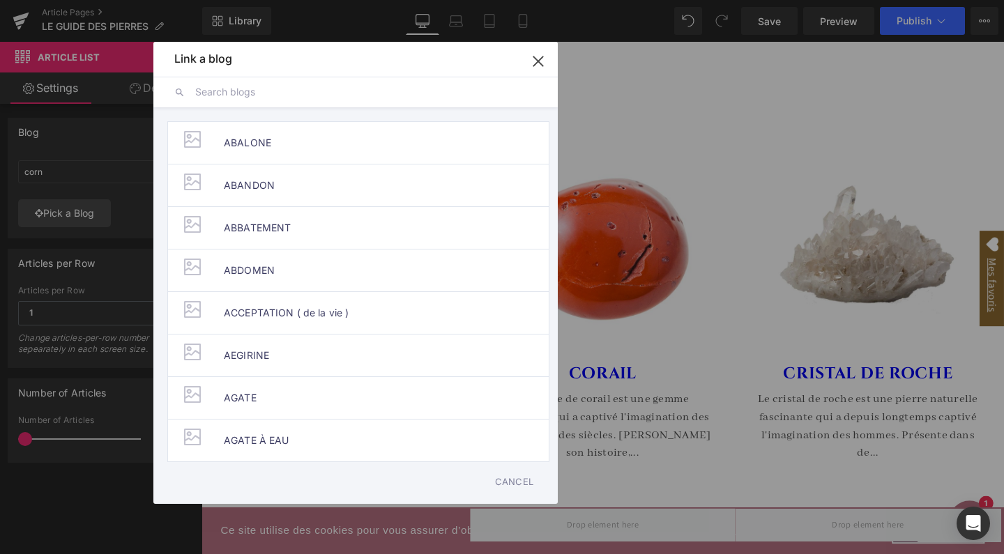
click at [284, 98] on input "text" at bounding box center [366, 92] width 342 height 31
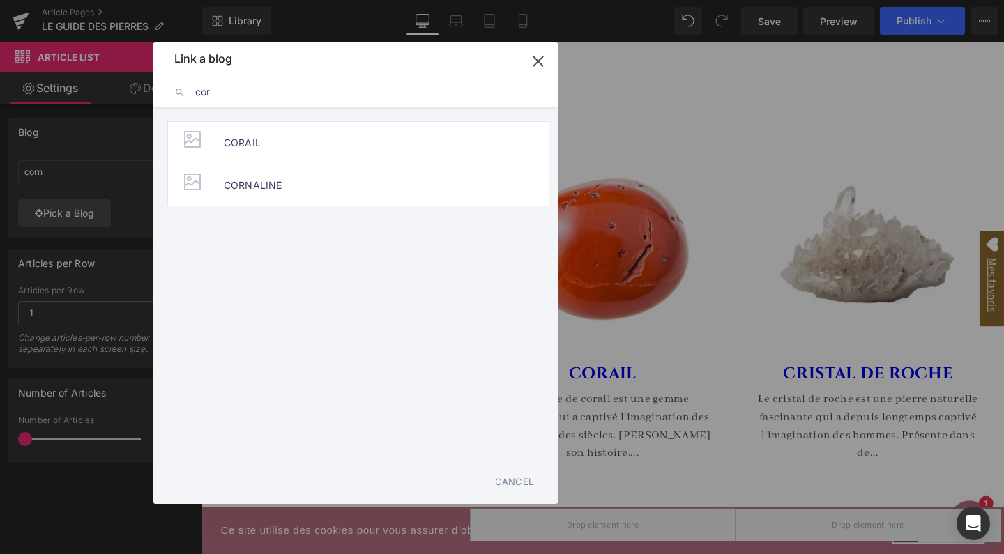
type input "corn"
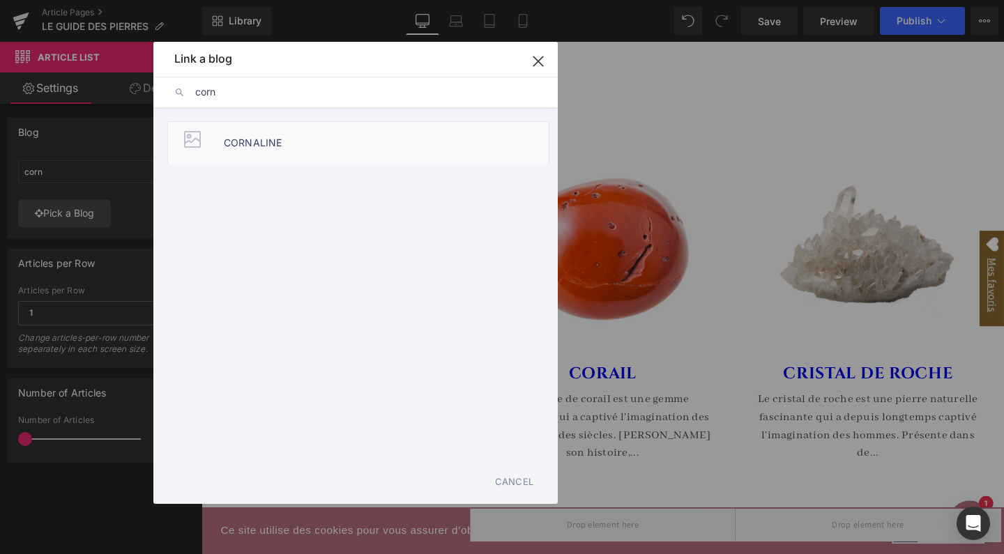
click at [279, 151] on span "CORNALINE" at bounding box center [253, 143] width 58 height 42
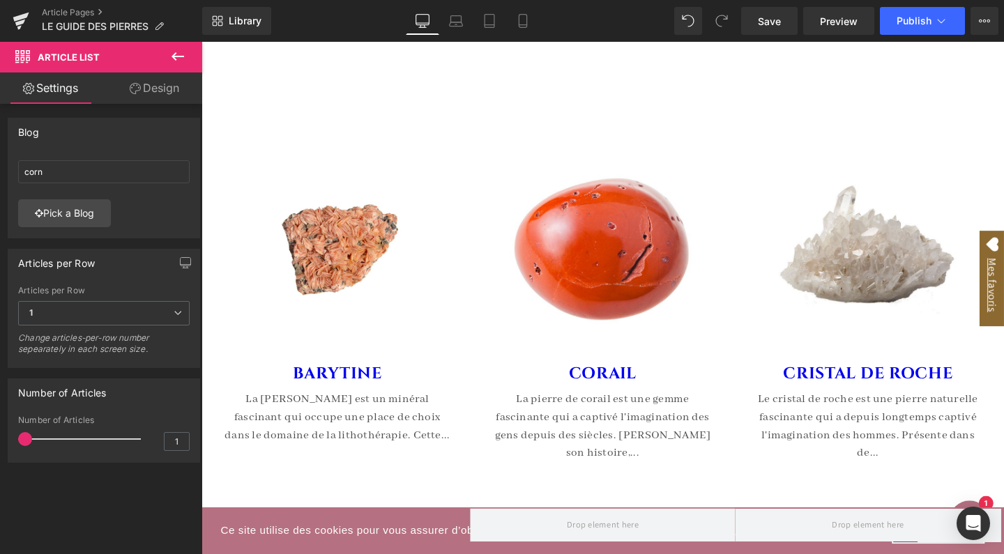
type input "CORNALINE"
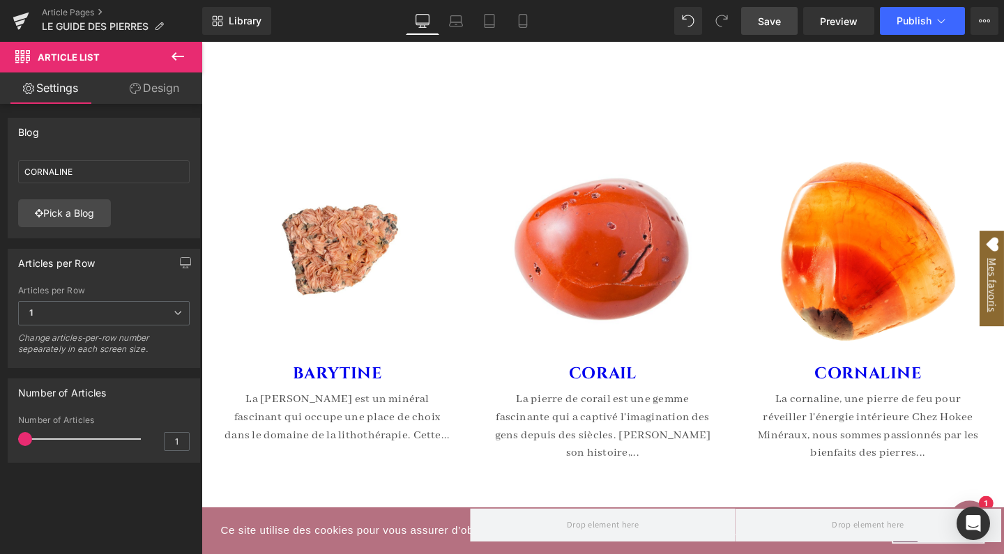
click at [778, 23] on span "Save" at bounding box center [769, 21] width 23 height 15
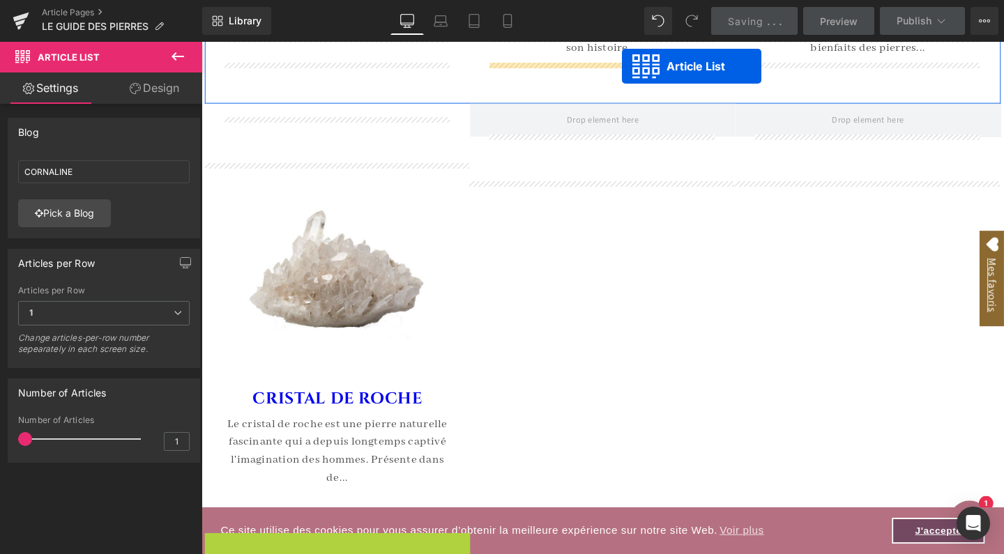
scroll to position [4976, 0]
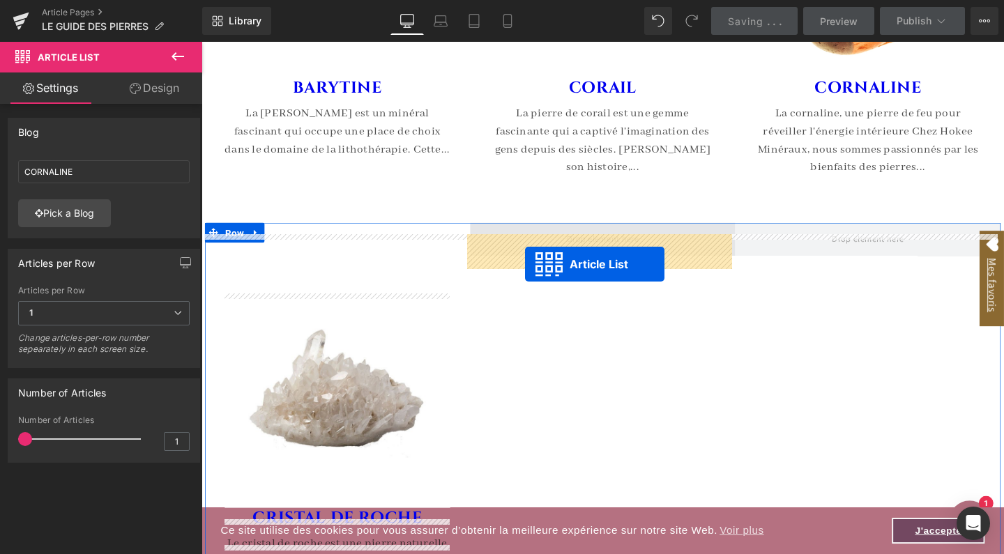
drag, startPoint x: 305, startPoint y: 373, endPoint x: 542, endPoint y: 274, distance: 256.8
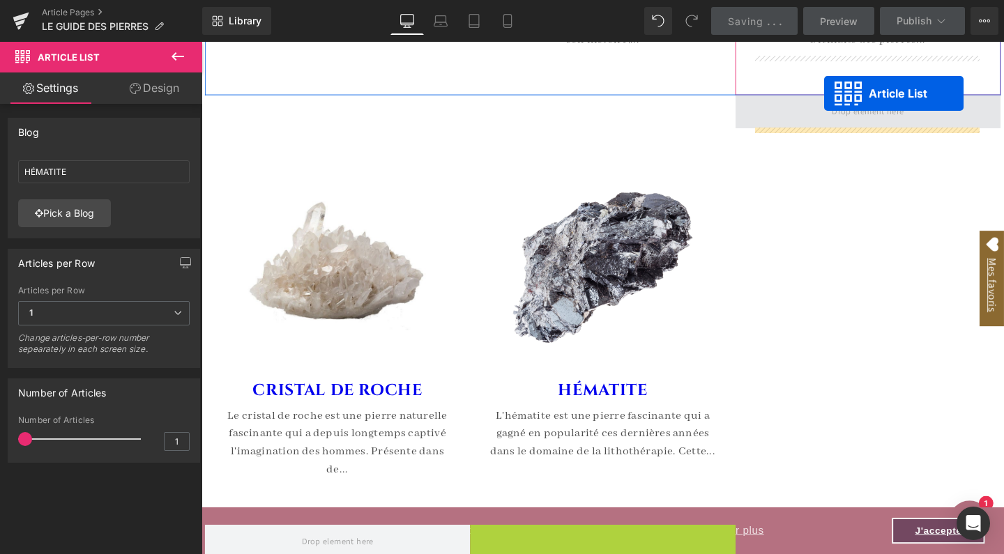
scroll to position [5026, 0]
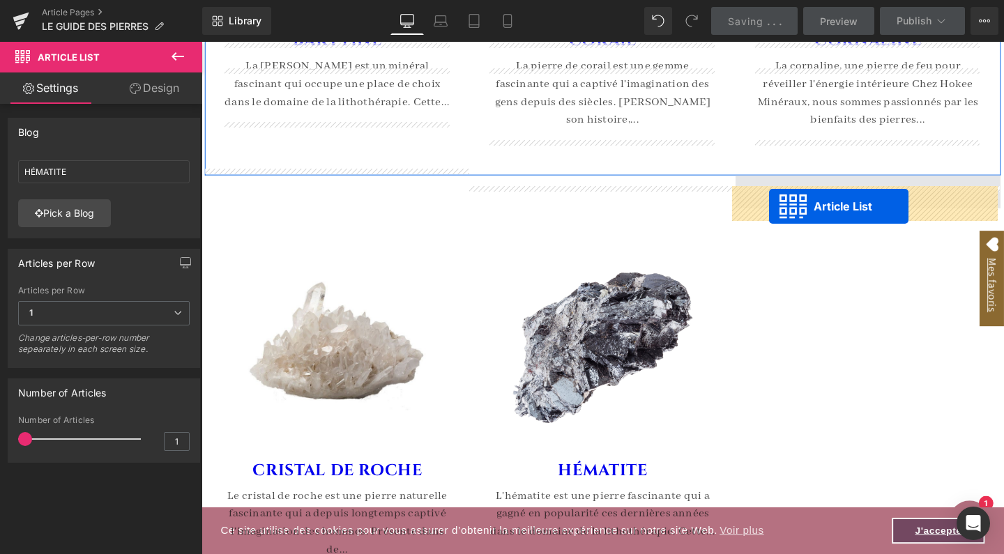
drag, startPoint x: 581, startPoint y: 280, endPoint x: 798, endPoint y: 215, distance: 226.4
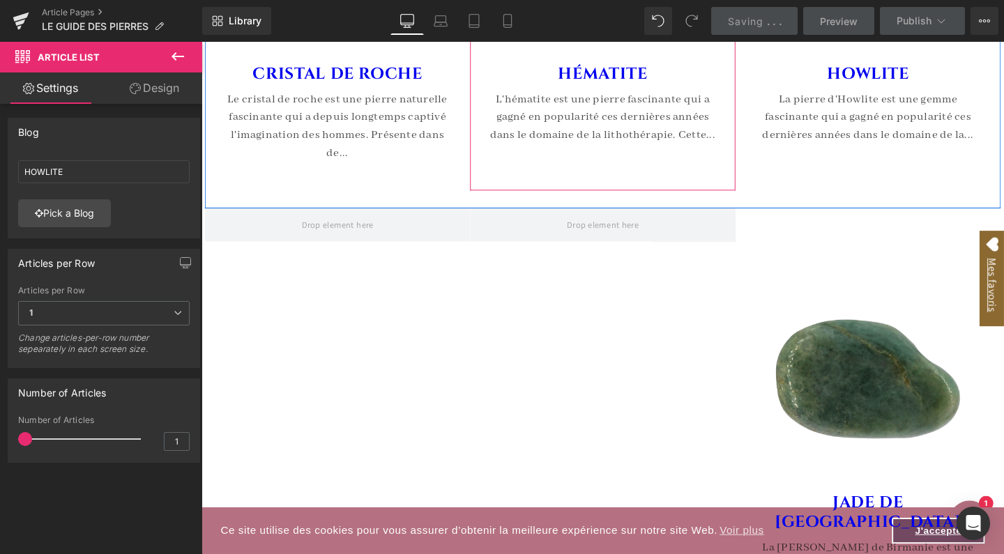
scroll to position [5445, 0]
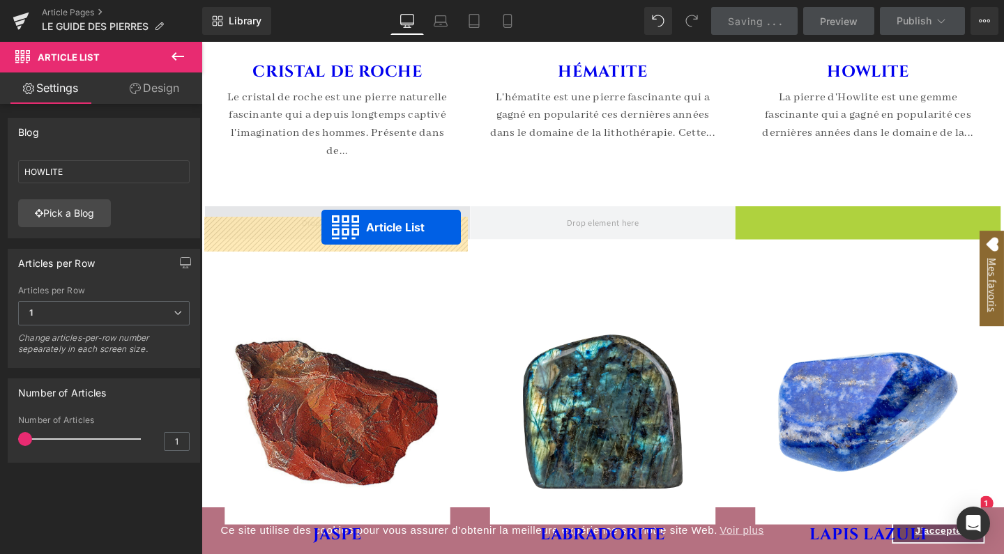
drag, startPoint x: 857, startPoint y: 233, endPoint x: 328, endPoint y: 237, distance: 529.7
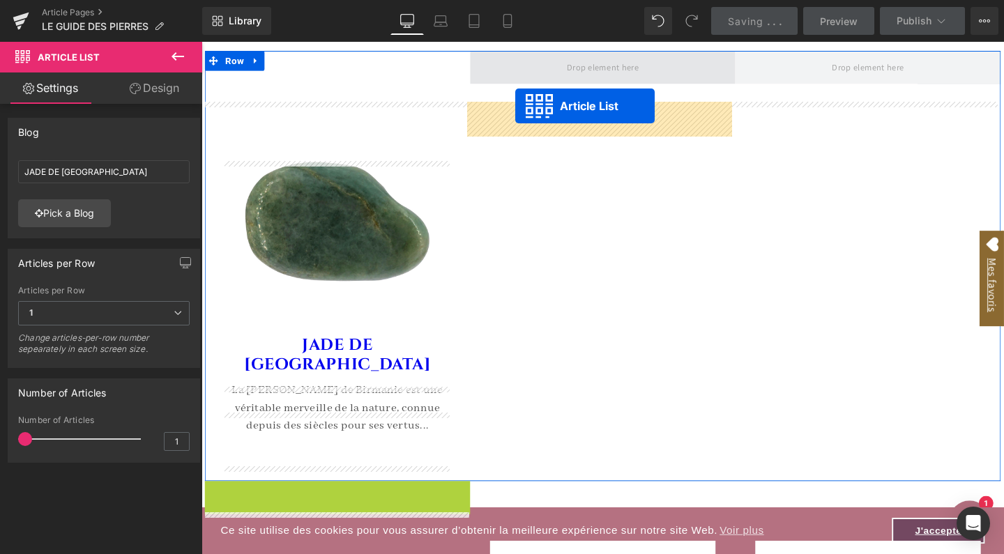
scroll to position [5566, 0]
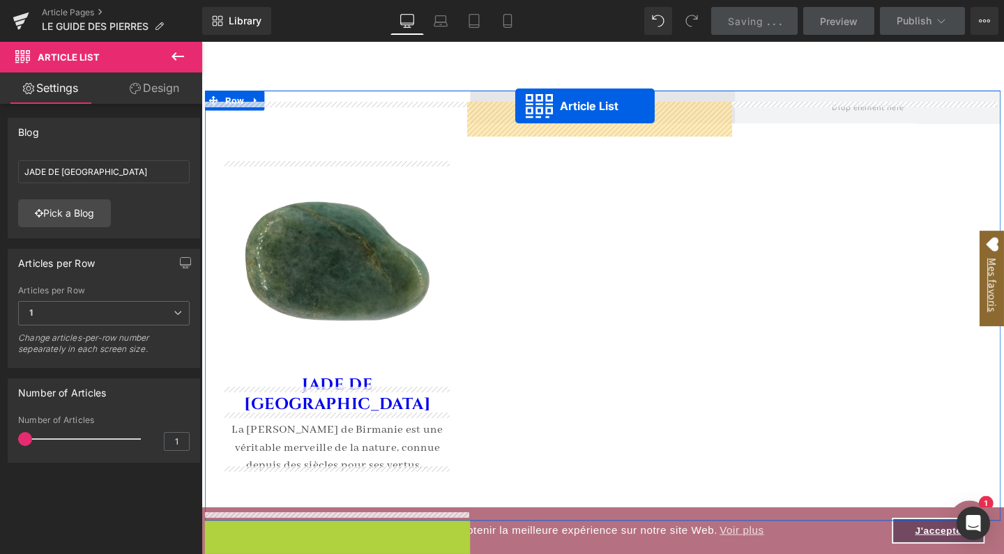
drag, startPoint x: 301, startPoint y: 240, endPoint x: 531, endPoint y: 95, distance: 271.5
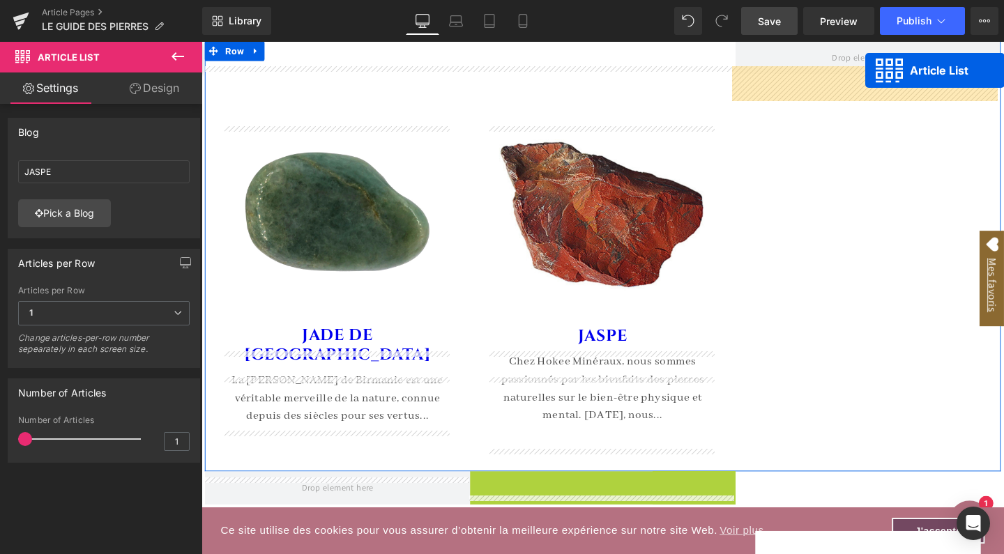
scroll to position [5590, 0]
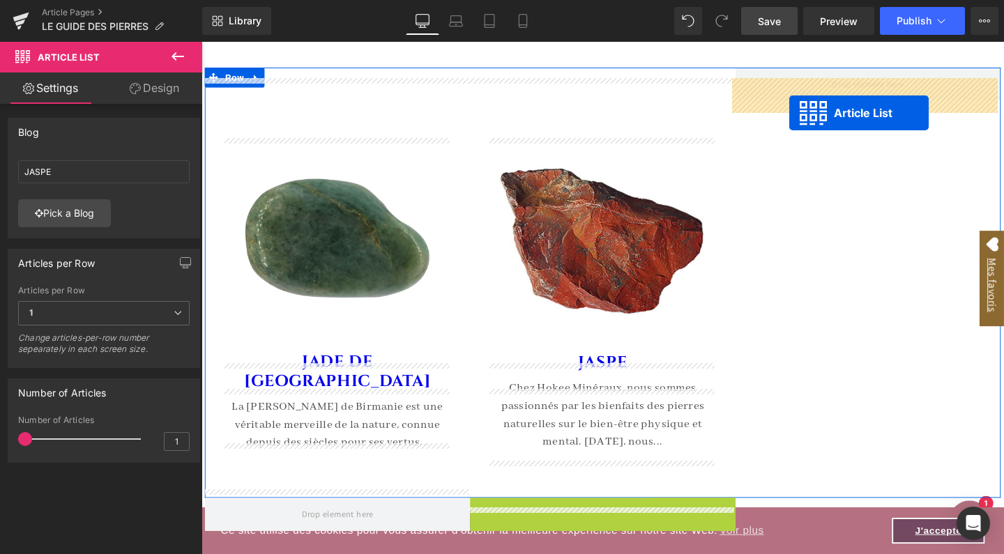
drag, startPoint x: 579, startPoint y: 192, endPoint x: 819, endPoint y: 116, distance: 251.5
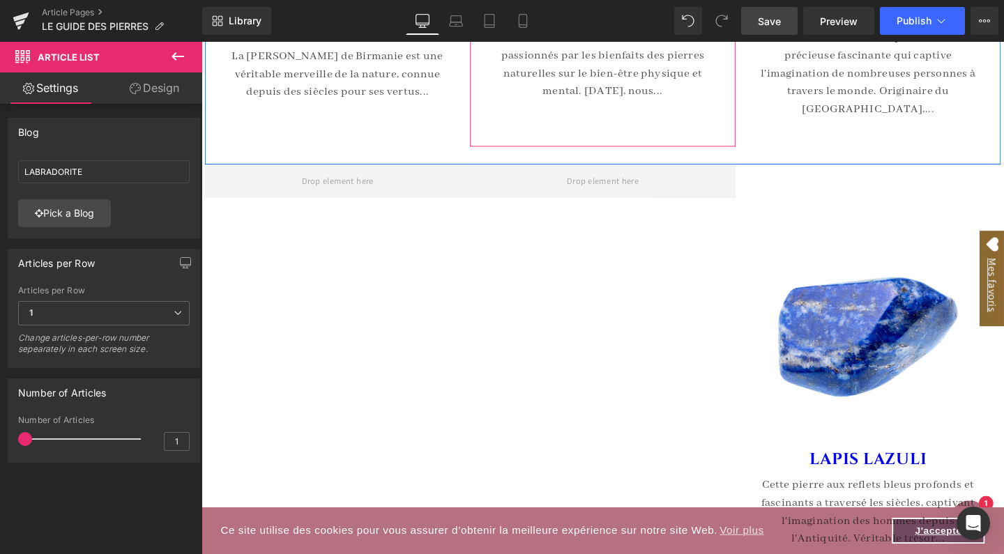
scroll to position [5960, 0]
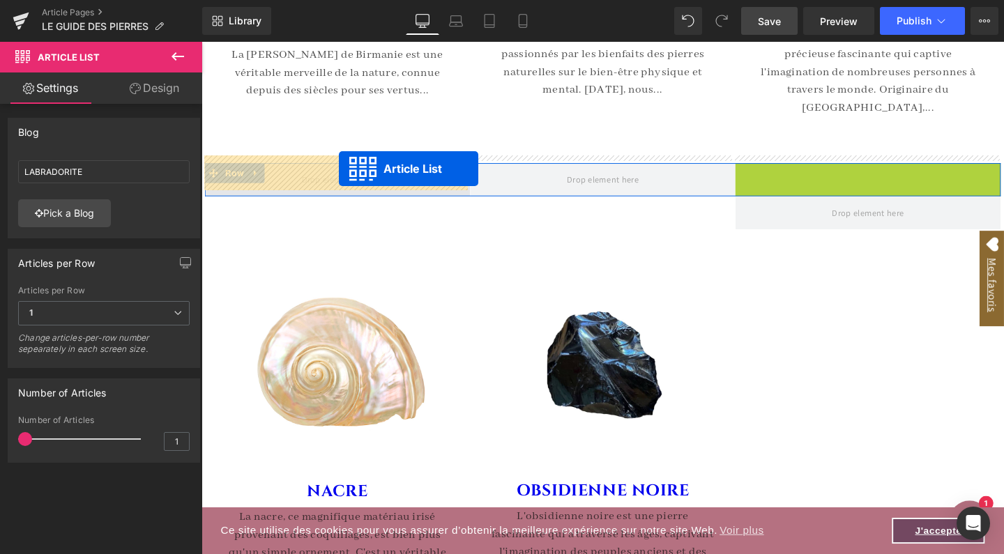
drag, startPoint x: 861, startPoint y: 171, endPoint x: 345, endPoint y: 175, distance: 516.5
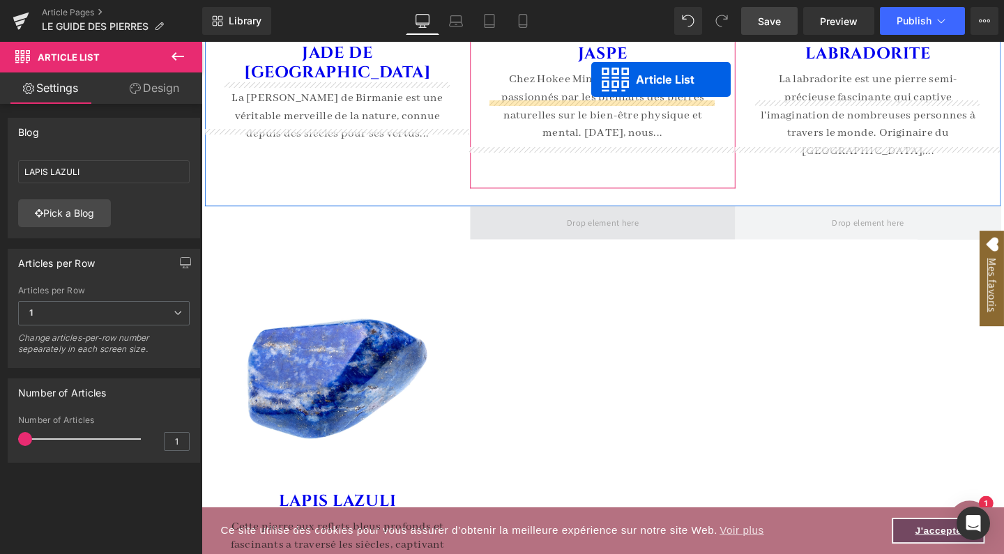
scroll to position [5887, 0]
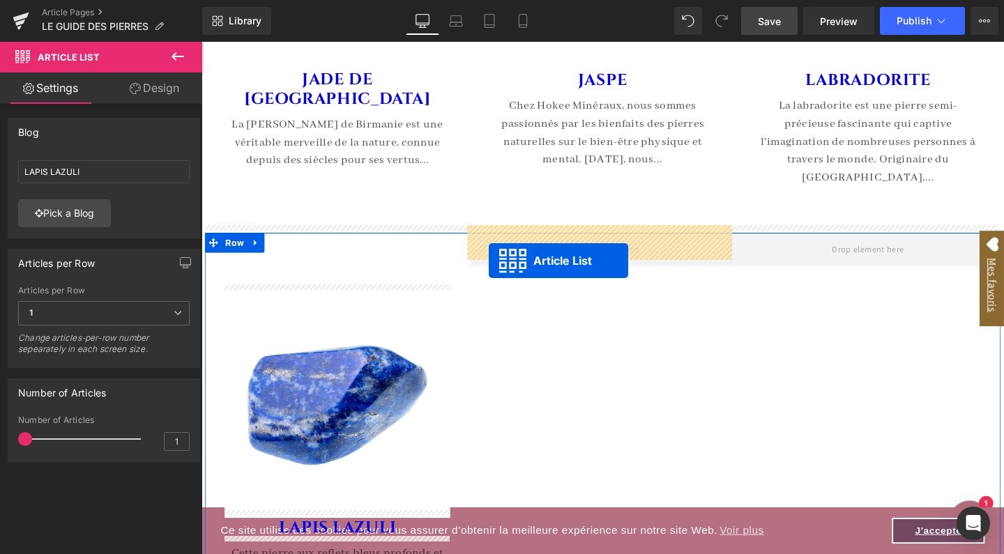
drag, startPoint x: 299, startPoint y: 389, endPoint x: 503, endPoint y: 272, distance: 235.4
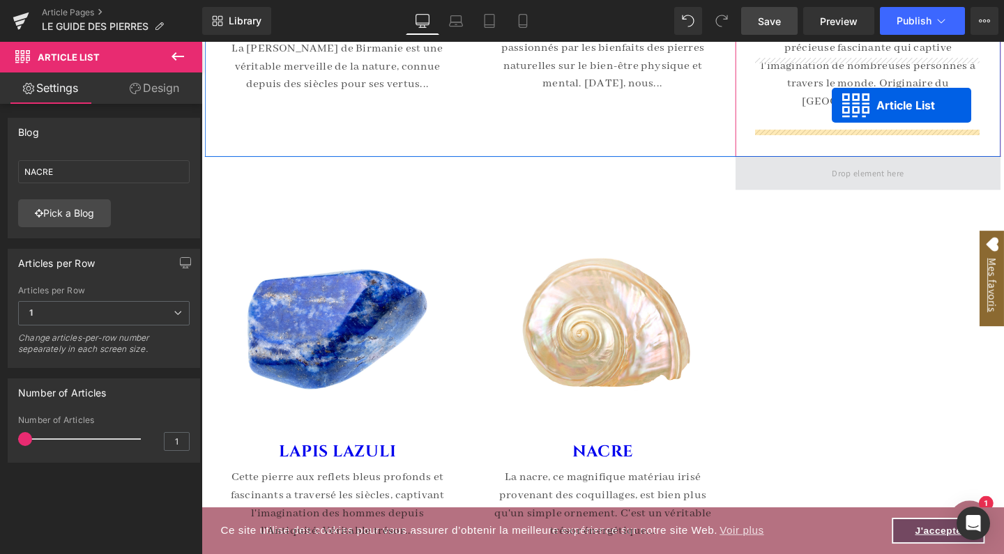
scroll to position [5911, 0]
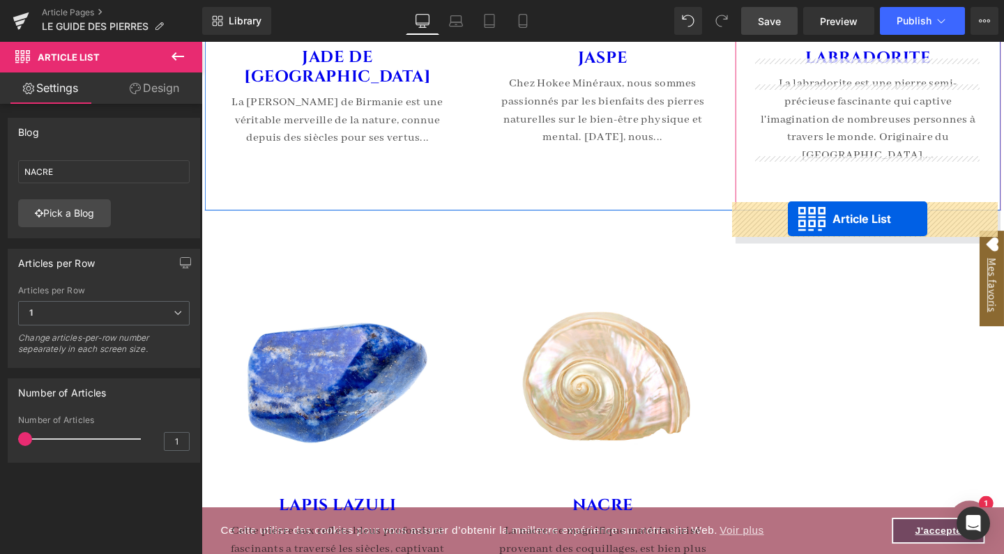
drag, startPoint x: 583, startPoint y: 382, endPoint x: 818, endPoint y: 228, distance: 280.3
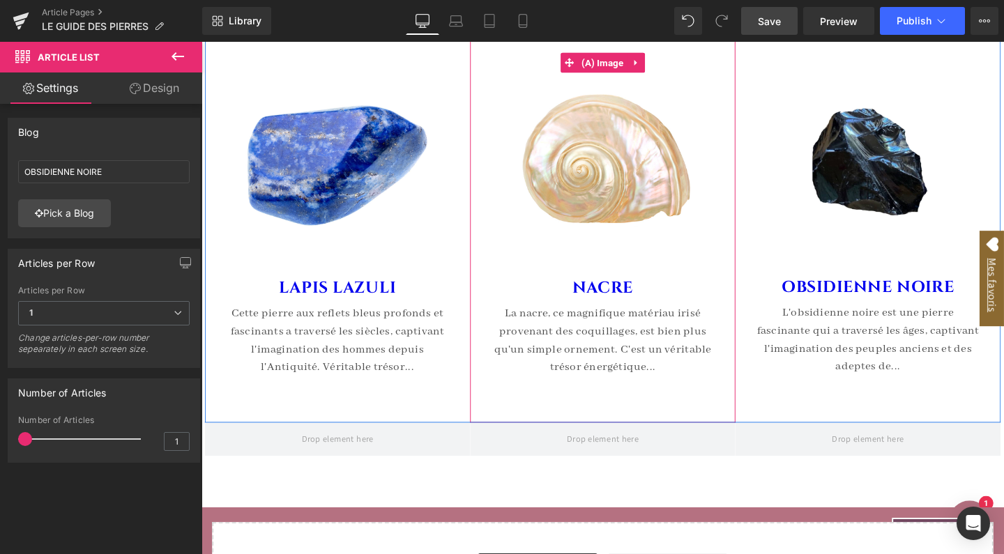
scroll to position [6136, 0]
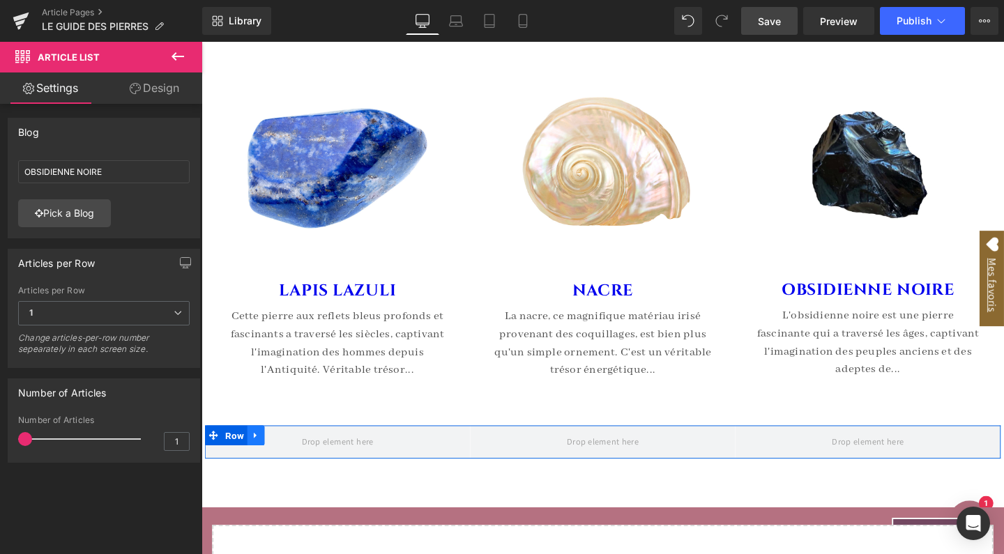
click at [259, 450] on icon at bounding box center [259, 455] width 10 height 10
click at [290, 451] on icon at bounding box center [295, 456] width 10 height 10
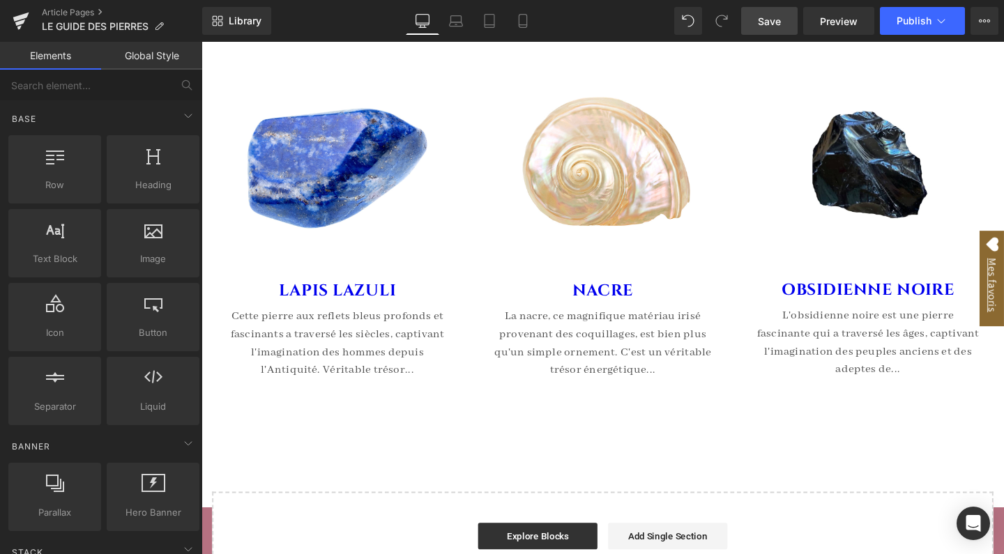
click at [775, 21] on span "Save" at bounding box center [769, 21] width 23 height 15
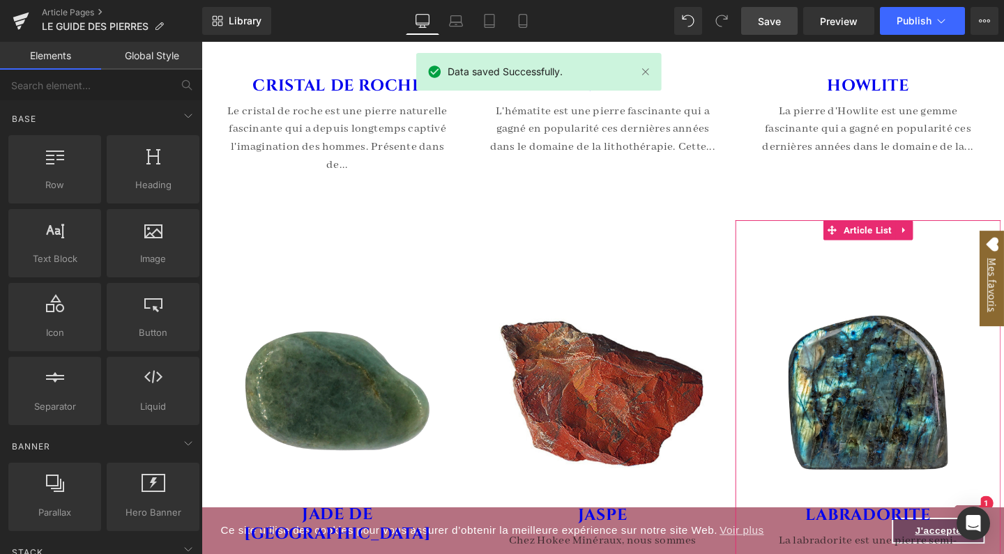
scroll to position [5545, 0]
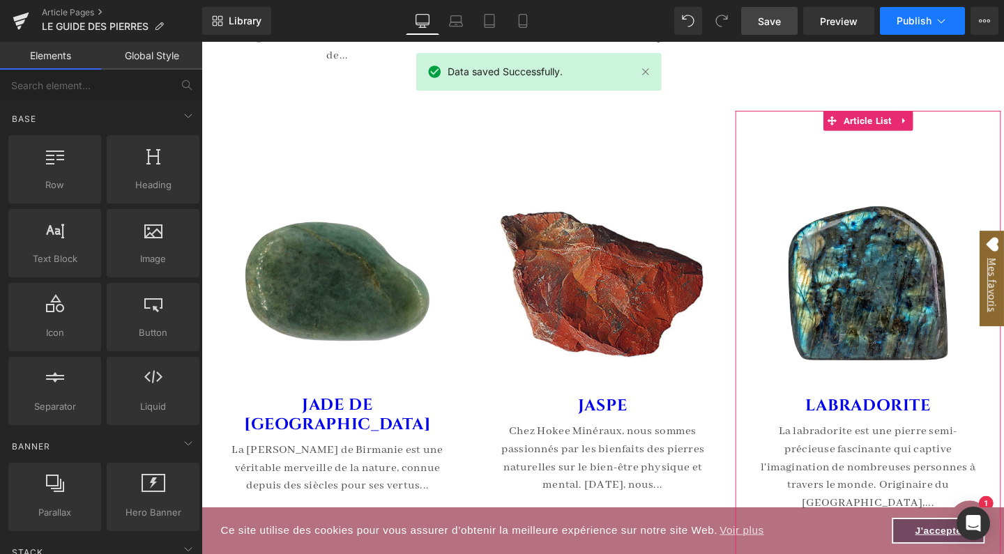
click at [925, 10] on button "Publish" at bounding box center [922, 21] width 85 height 28
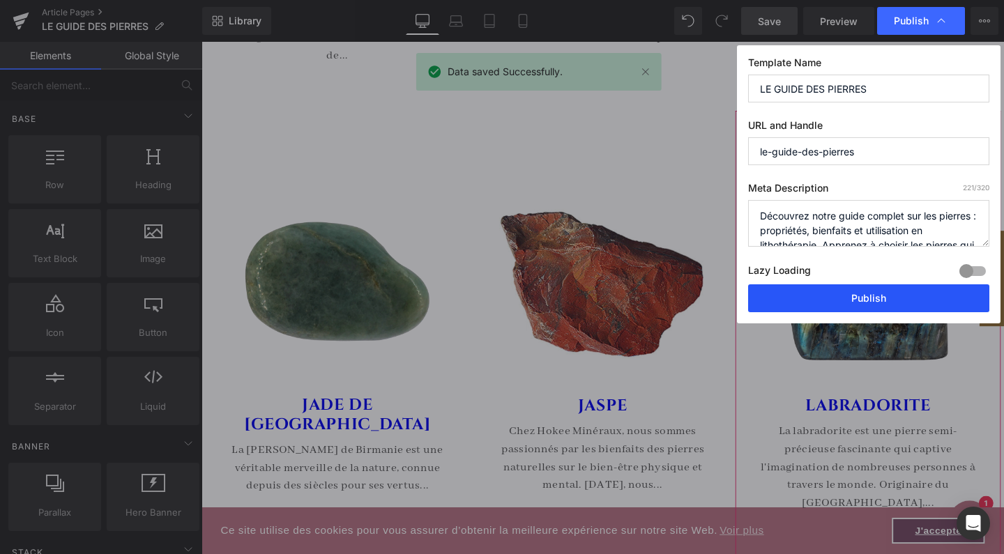
click at [826, 292] on button "Publish" at bounding box center [868, 298] width 241 height 28
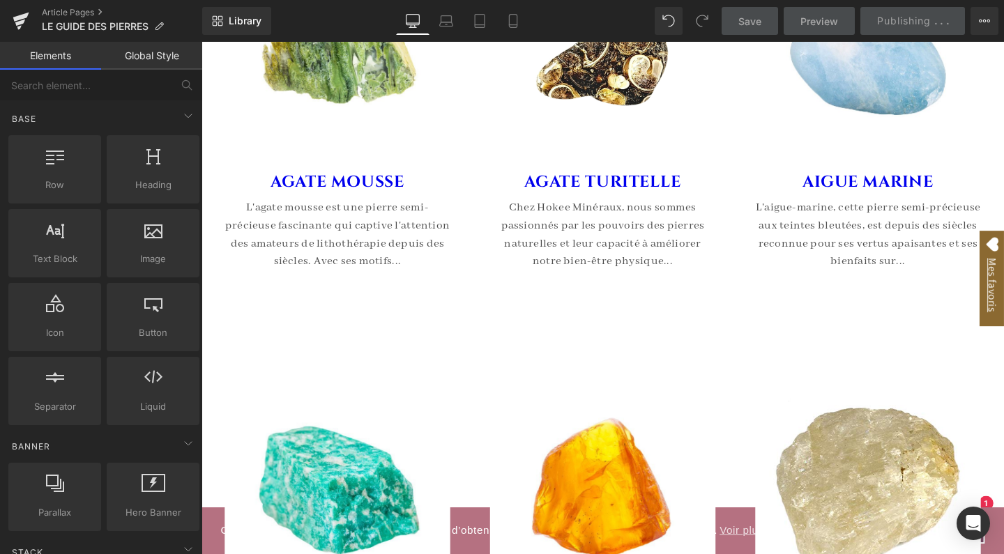
scroll to position [1244, 0]
